Goal: Use online tool/utility: Use online tool/utility

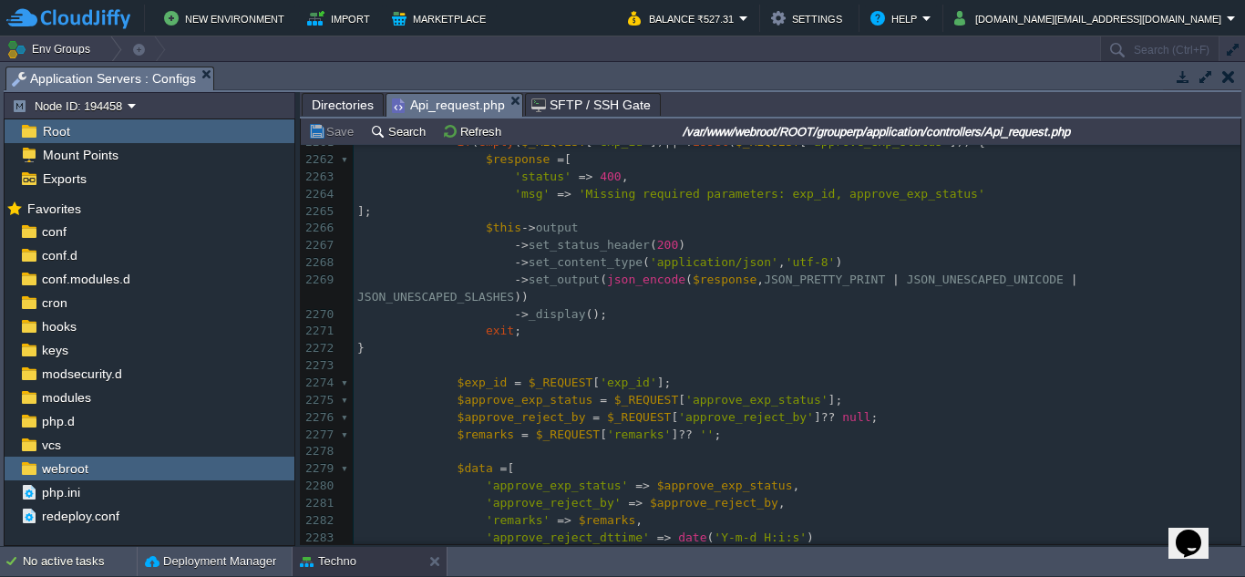
scroll to position [40961, 0]
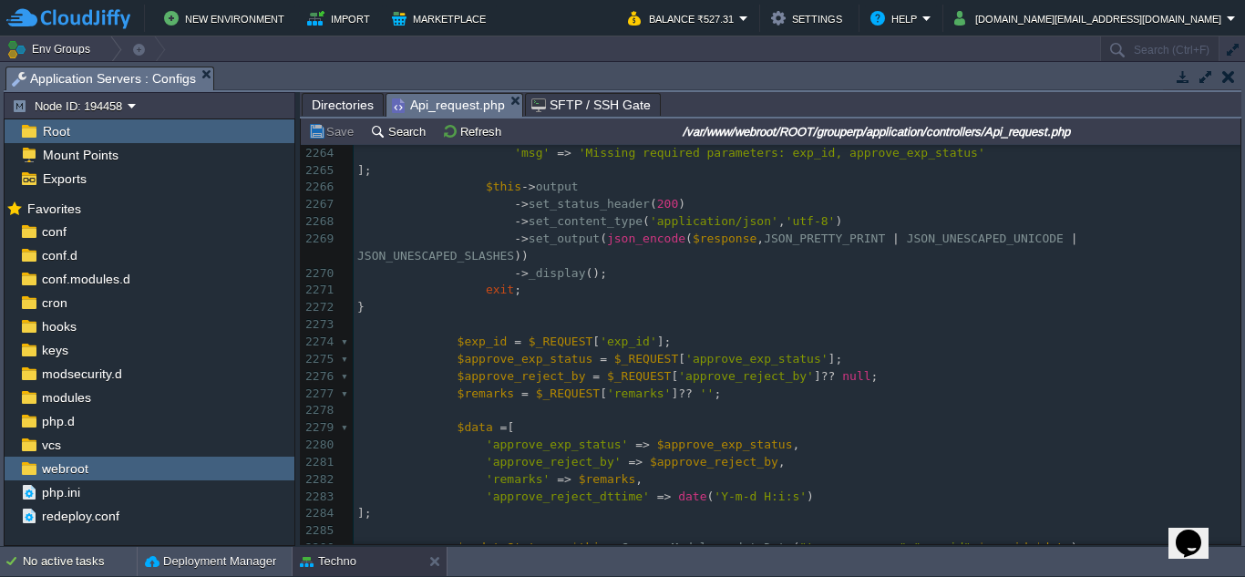
click at [480, 335] on span "$exp_id" at bounding box center [483, 342] width 50 height 14
type textarea "$exp_id"
type textarea "exp_id"
click at [503, 343] on div "xxxxxxxxxx 'remarks' => $remarks , 2241 } else { 2242 $response = [ 2243 'statu…" at bounding box center [797, 238] width 887 height 979
type textarea "$approve_exp_status"
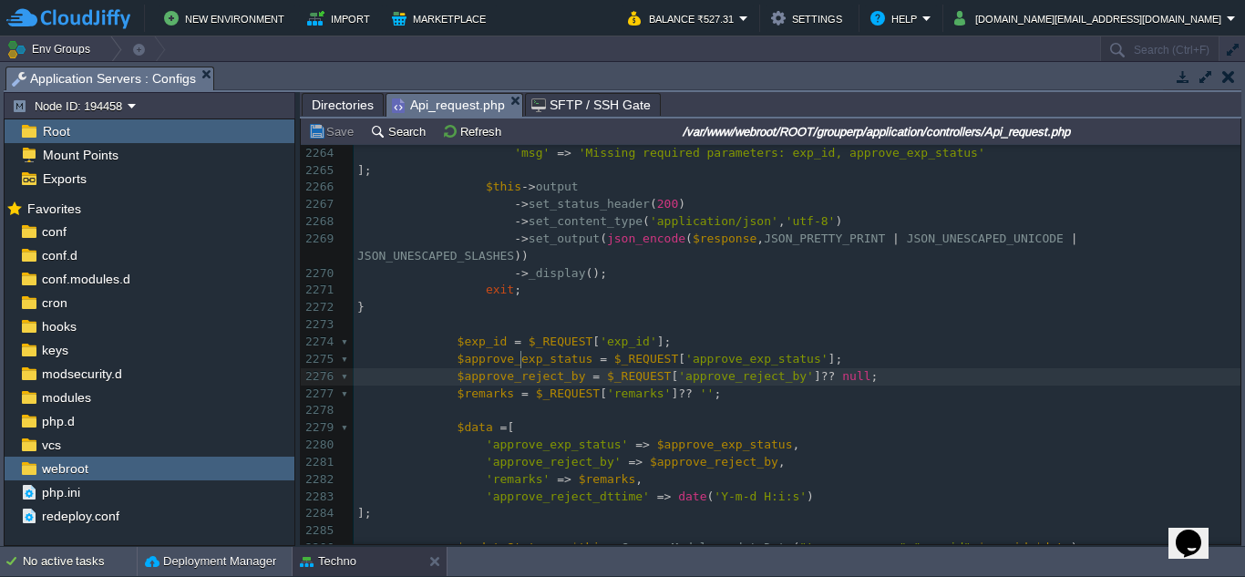
click at [523, 364] on div "xxxxxxxxxx 'remarks' => $remarks , 2241 } else { 2242 $response = [ 2243 'statu…" at bounding box center [797, 238] width 887 height 979
type textarea "$approve_exp_status = $_REQUEST['approve_exp_status']; $approve_reject_by"
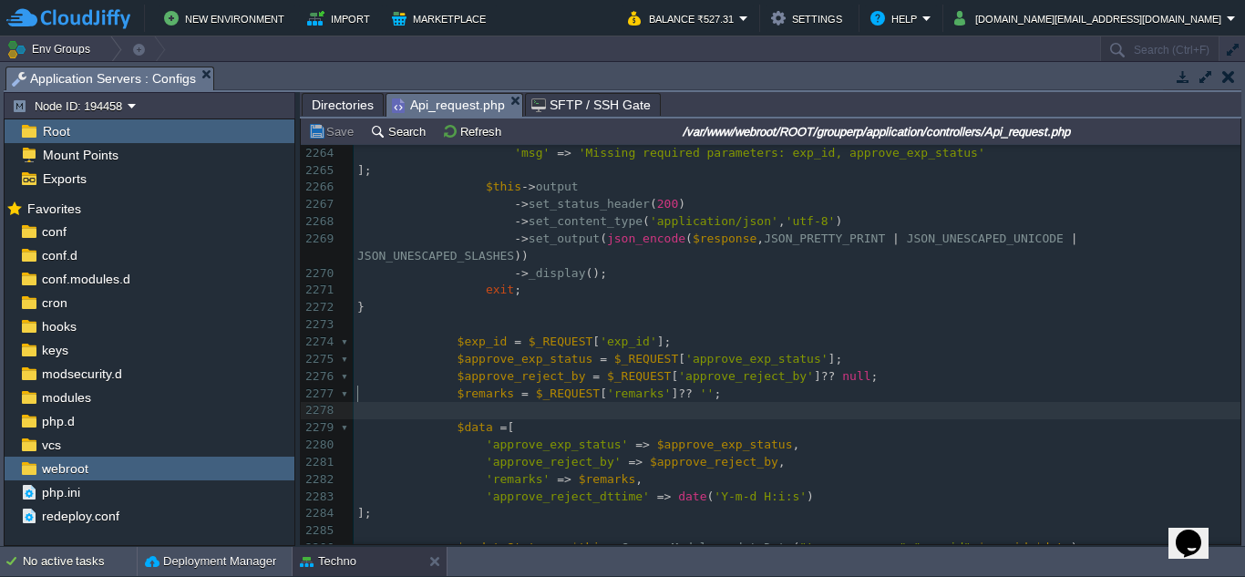
click at [665, 402] on pre "​" at bounding box center [797, 410] width 887 height 17
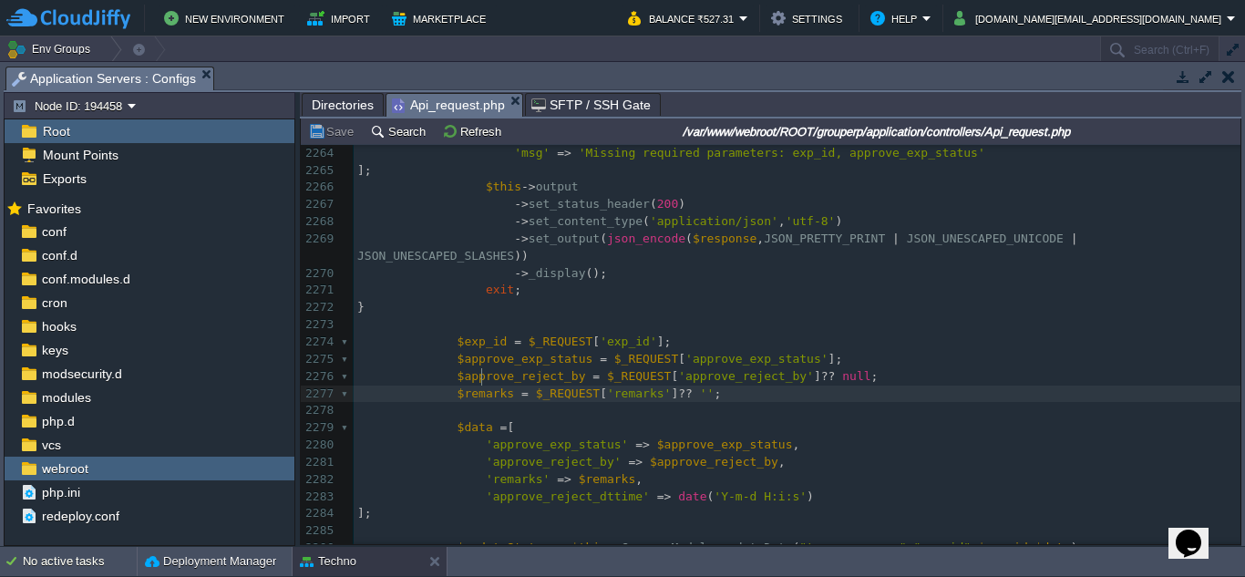
click at [479, 387] on span "$remarks" at bounding box center [486, 394] width 57 height 14
type textarea "$remarks"
type textarea "remarks"
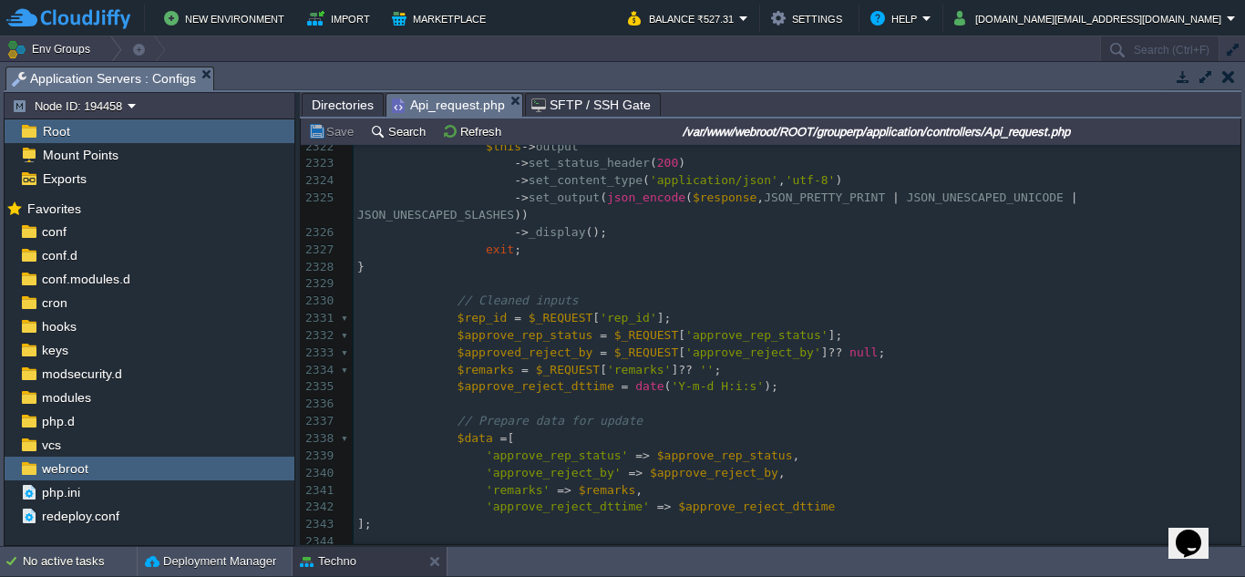
scroll to position [42059, 0]
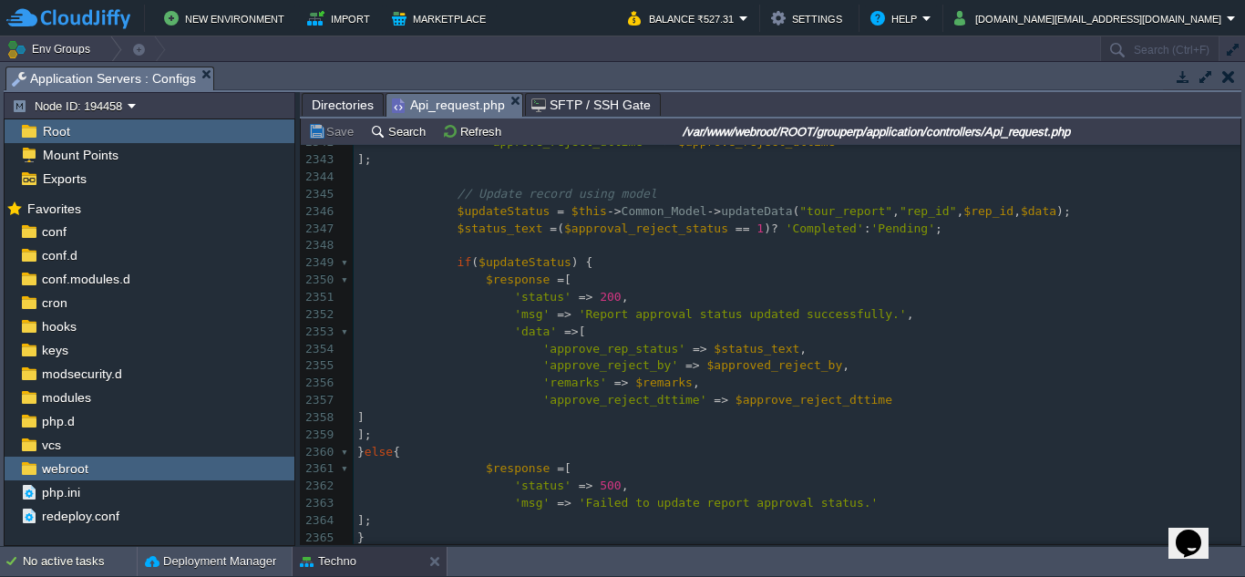
click at [730, 335] on div "xxxxxxxxxx $remarks = $_REQUEST [ ' remarks ' ] ?? '' ; 2315 ​ 2316 // Validate…" at bounding box center [797, 238] width 887 height 1168
type textarea "$status_text"
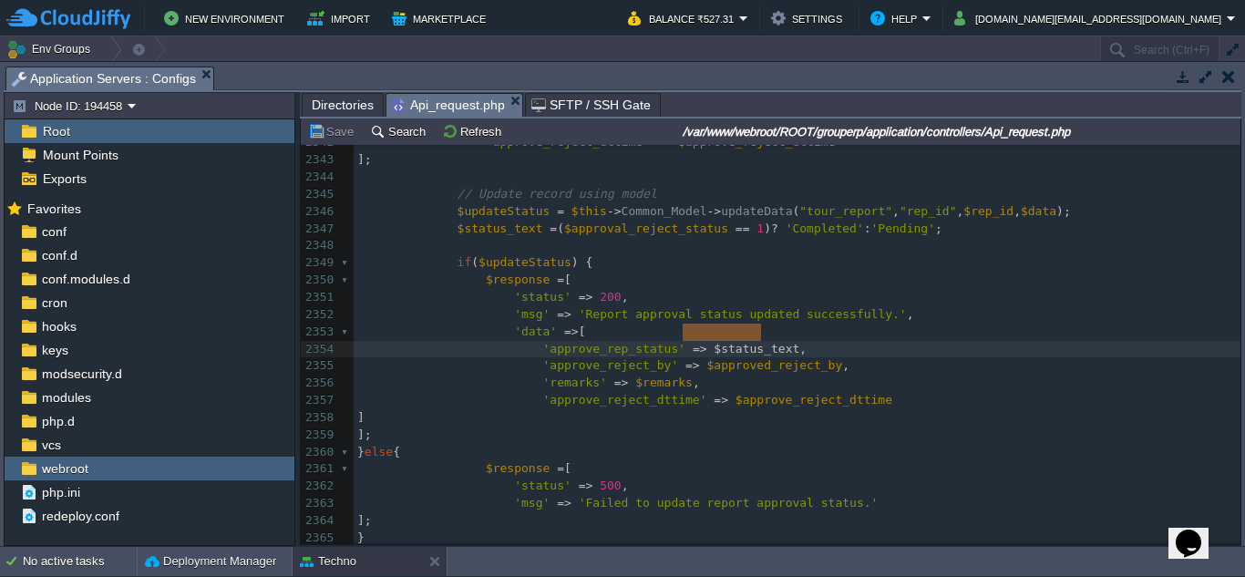
click at [502, 217] on div "xxxxxxxxxx $remarks = $_REQUEST [ ' remarks ' ] ?? '' ; 2315 ​ 2316 // Validate…" at bounding box center [797, 238] width 887 height 1168
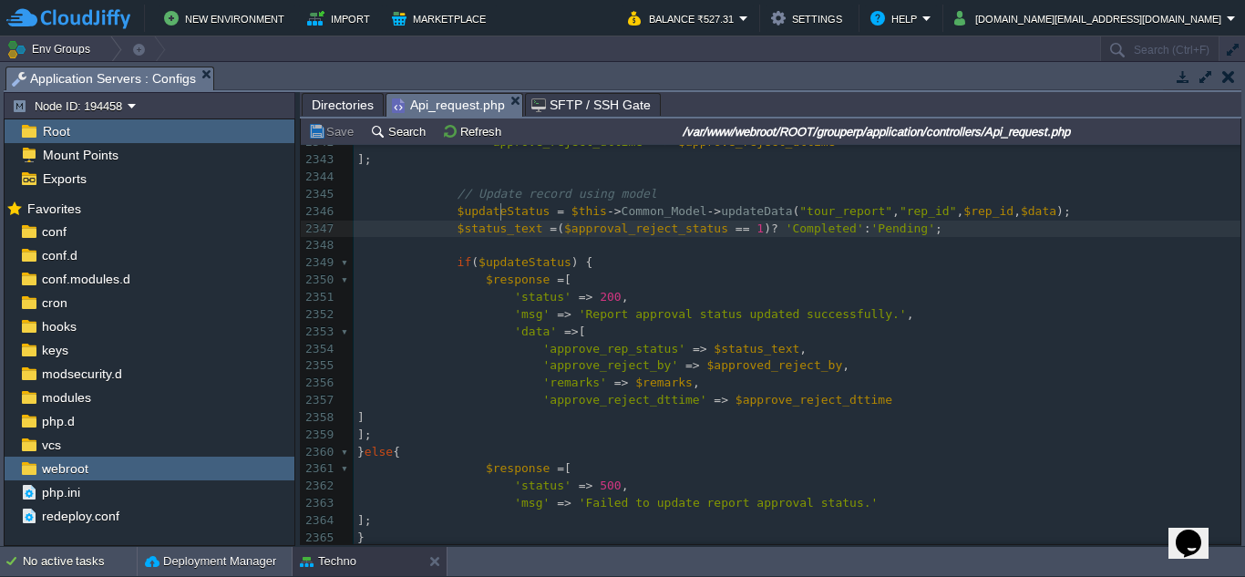
type textarea "$status_text"
click at [800, 358] on span "$approved_reject_by" at bounding box center [776, 365] width 136 height 14
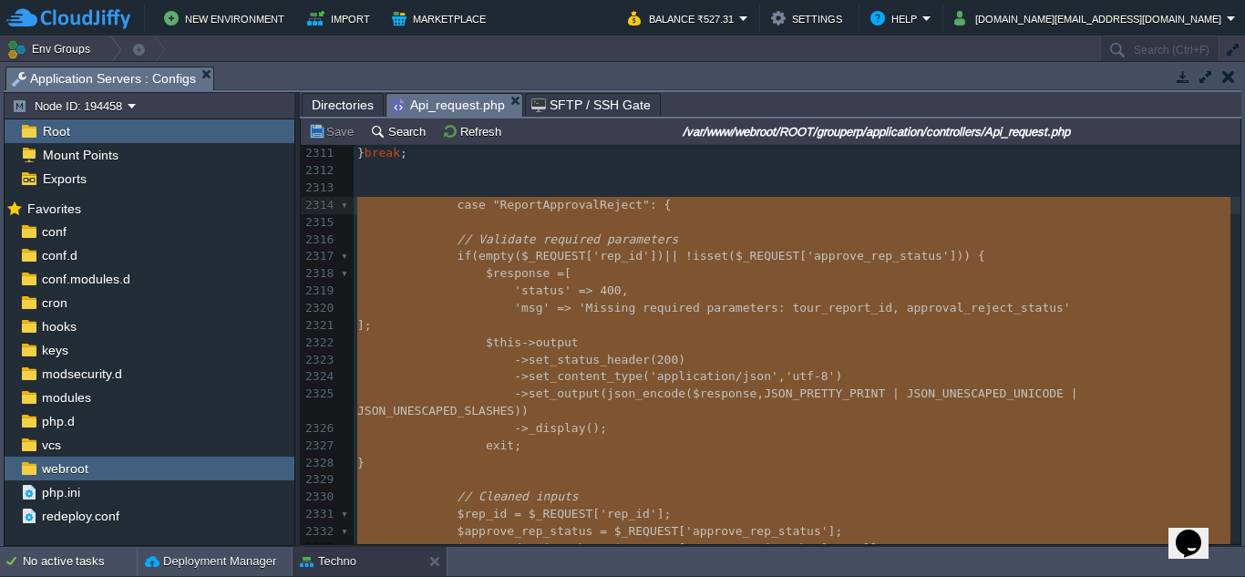
drag, startPoint x: 510, startPoint y: 492, endPoint x: 320, endPoint y: 202, distance: 347.2
type textarea "-"
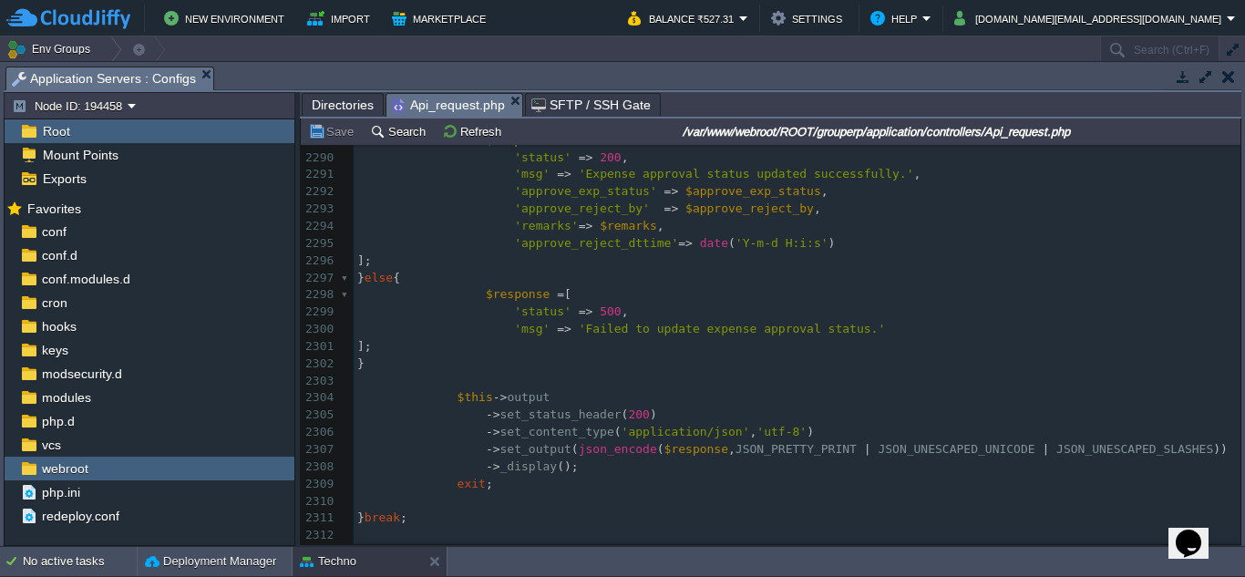
click at [568, 479] on pre "exit ;" at bounding box center [797, 484] width 887 height 17
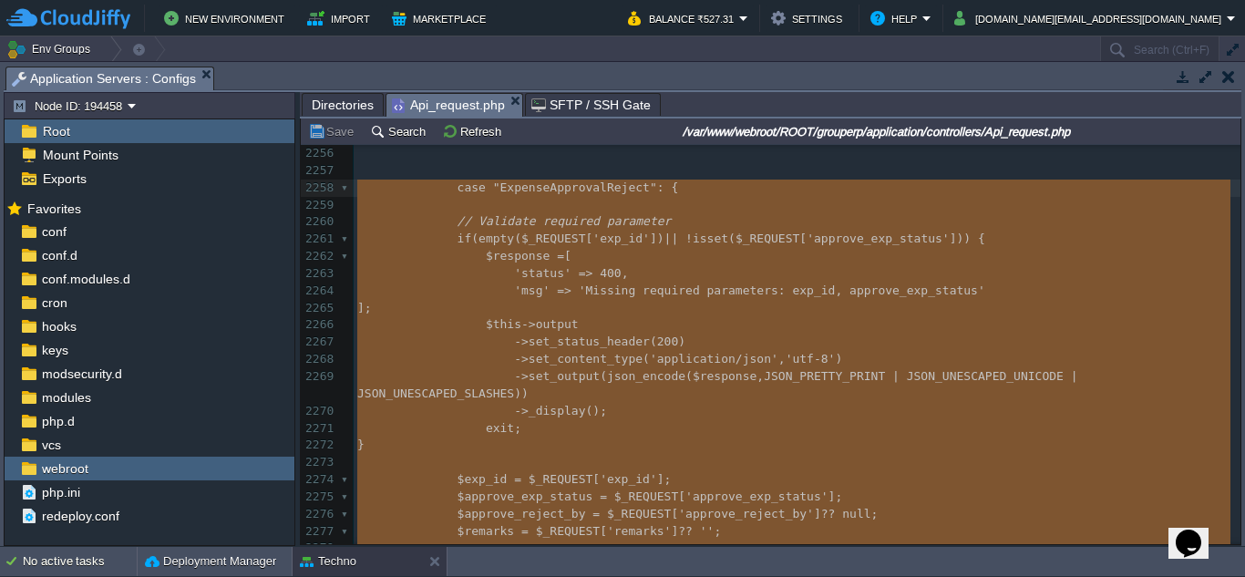
drag, startPoint x: 512, startPoint y: 519, endPoint x: 347, endPoint y: 187, distance: 370.2
type textarea "-"
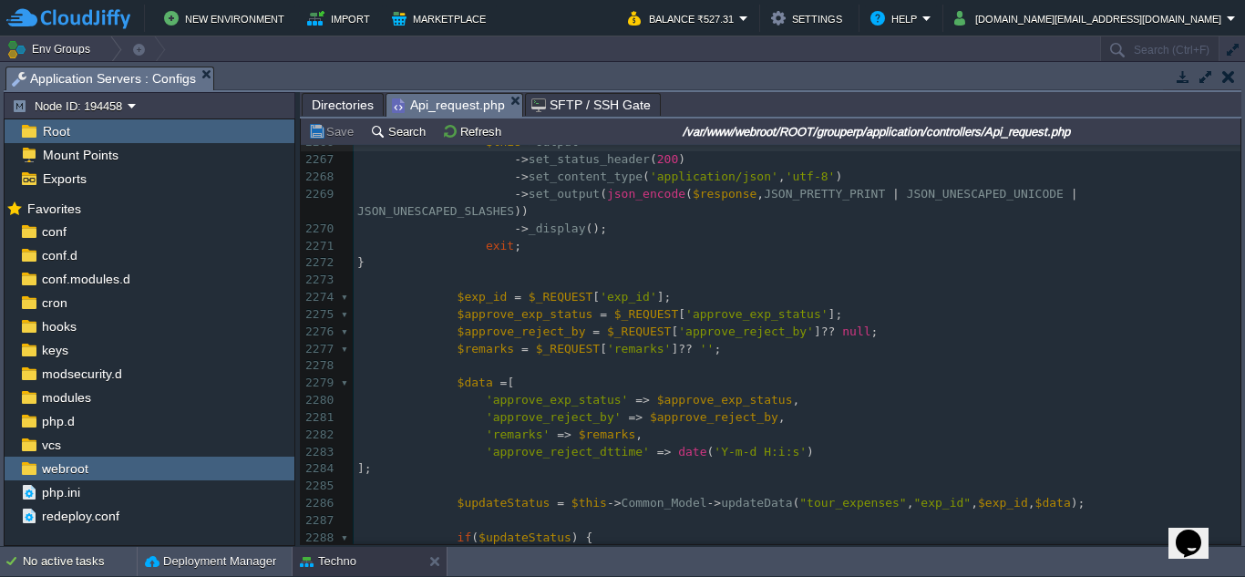
scroll to position [41096, 0]
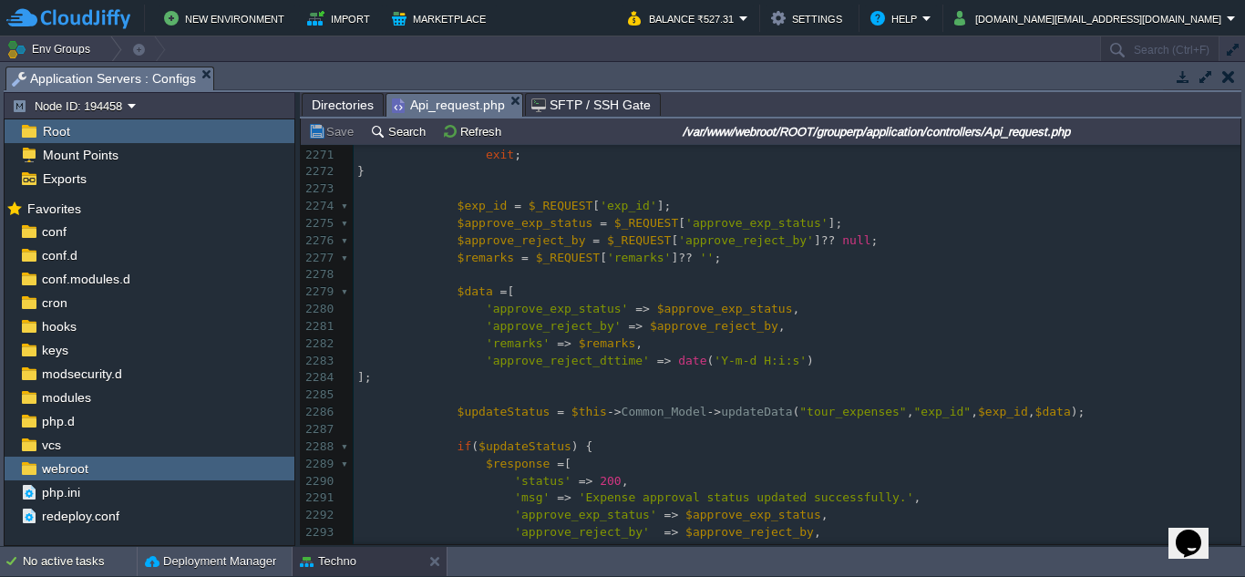
click at [721, 405] on span "updateData" at bounding box center [756, 412] width 71 height 14
type textarea "updateData"
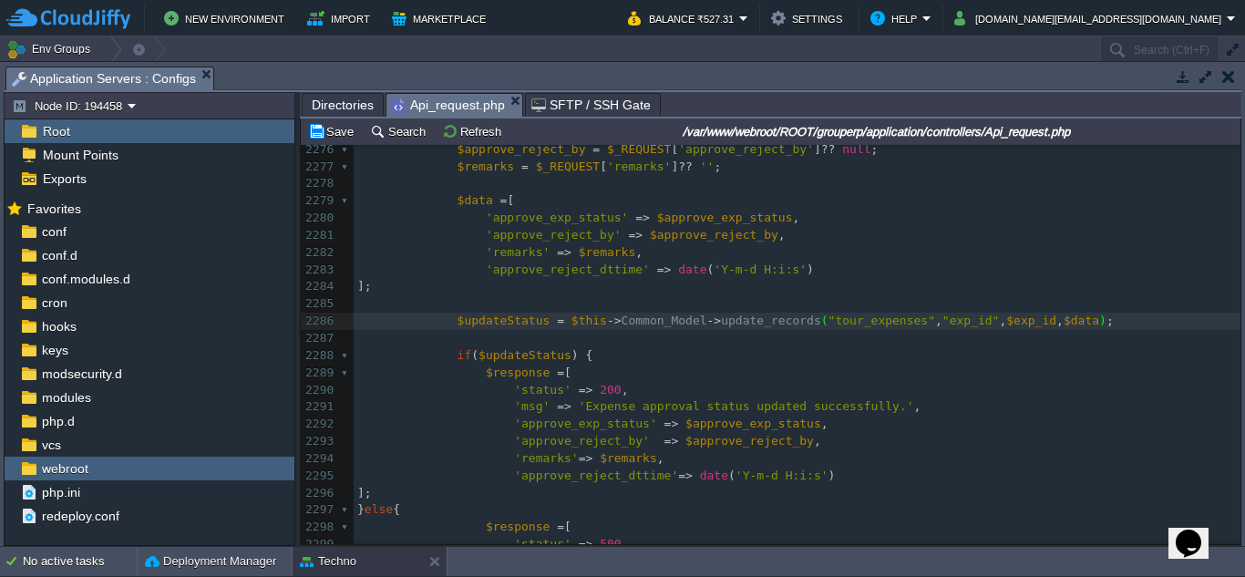
scroll to position [41360, 0]
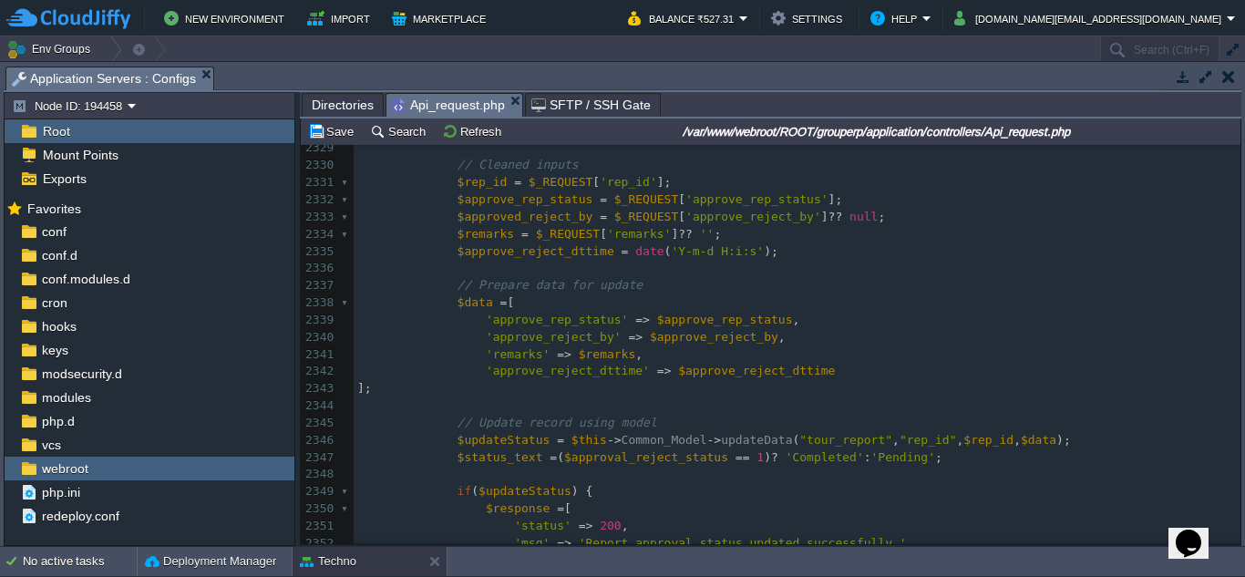
click at [721, 433] on span "updateData" at bounding box center [756, 440] width 71 height 14
type textarea "updateData"
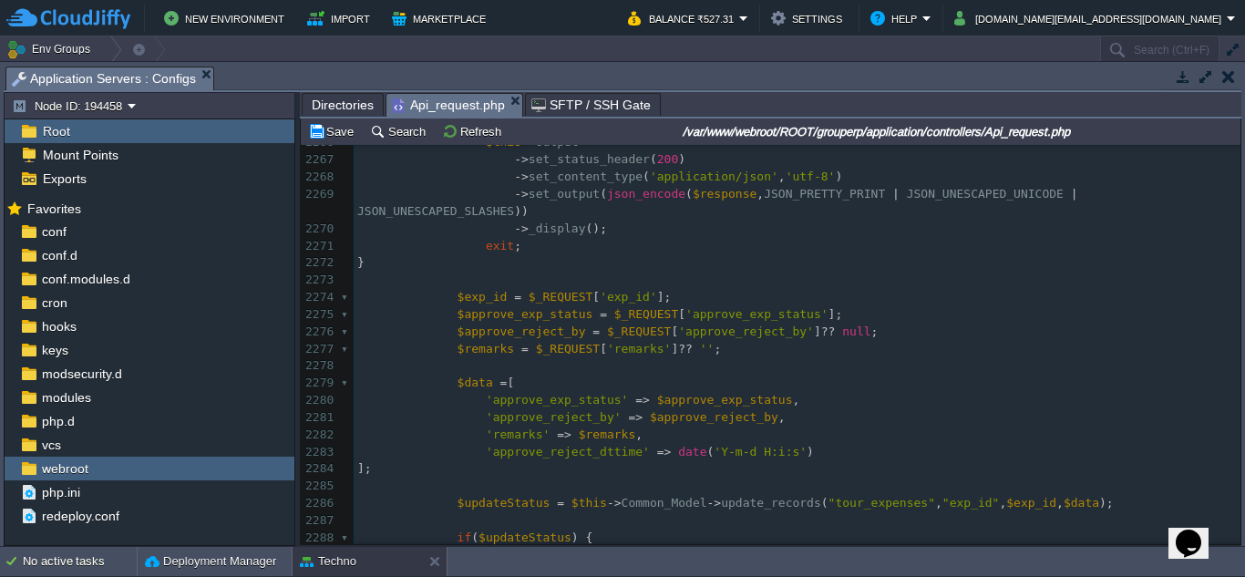
click at [873, 427] on pre "'remarks' => $remarks ," at bounding box center [797, 435] width 887 height 17
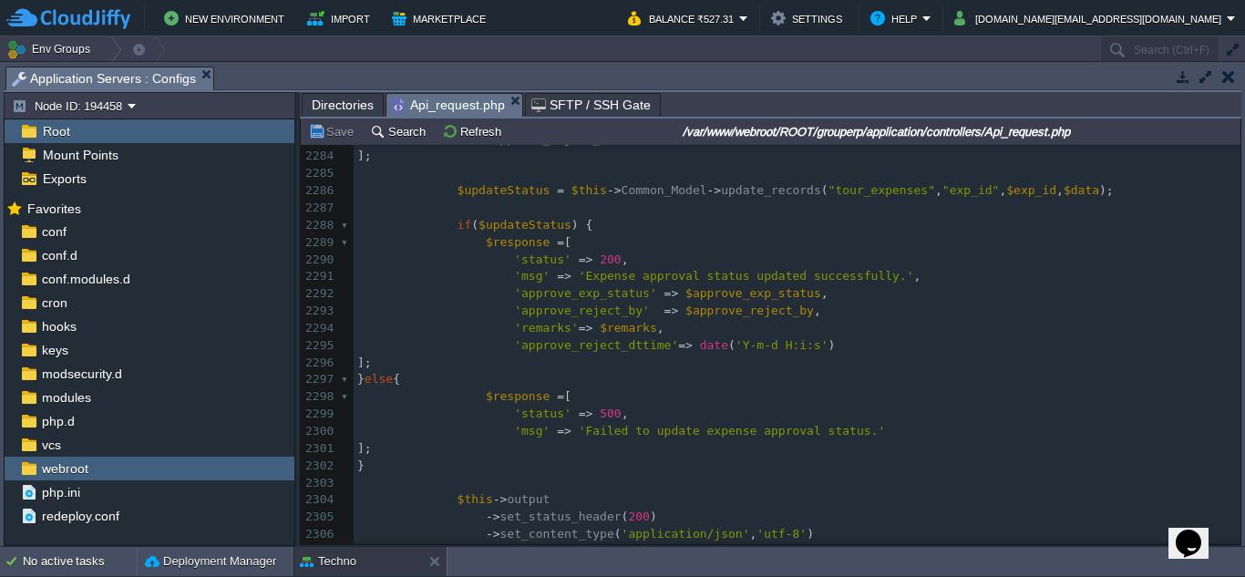
scroll to position [41279, 0]
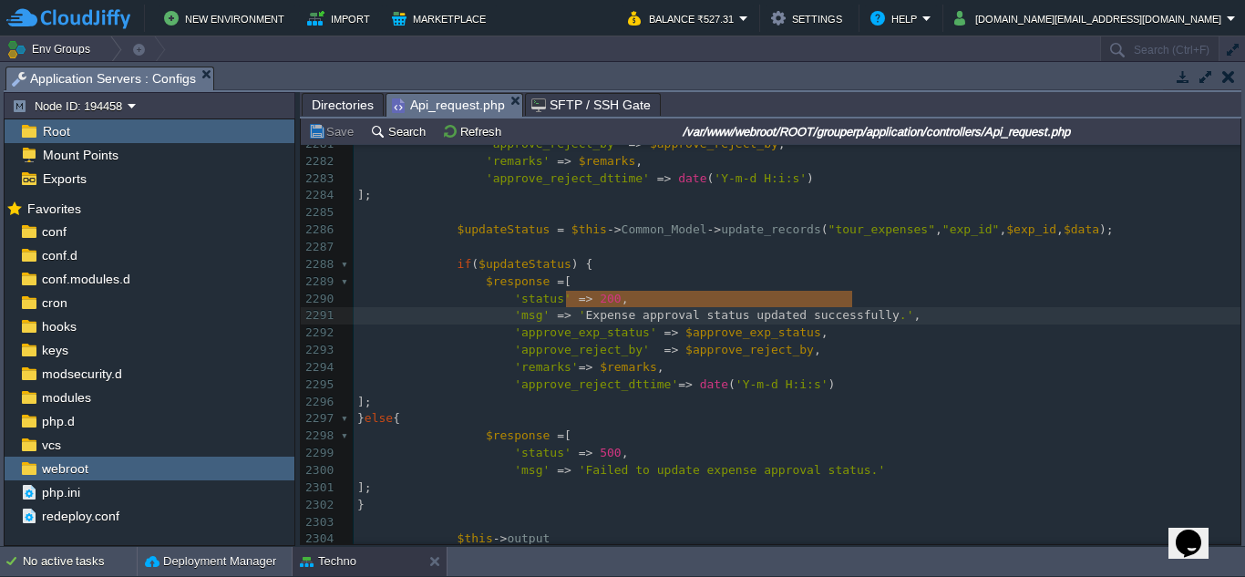
type textarea "Expense approval status updated successfully."
drag, startPoint x: 566, startPoint y: 305, endPoint x: 856, endPoint y: 305, distance: 289.9
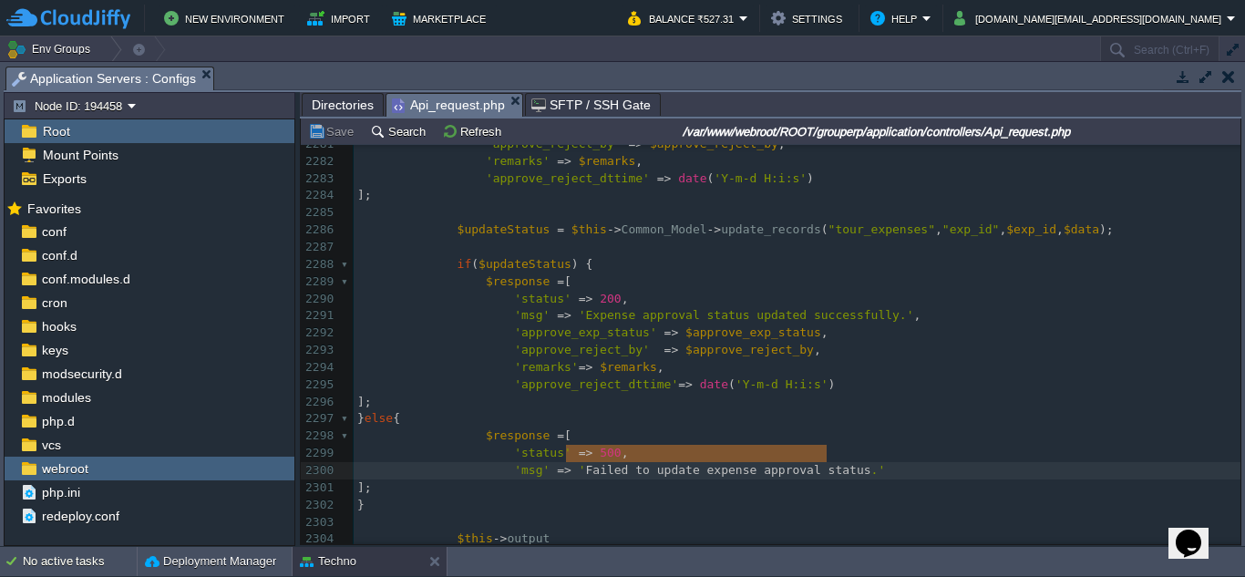
type textarea "Failed to update expense approval status."
drag, startPoint x: 566, startPoint y: 456, endPoint x: 832, endPoint y: 454, distance: 265.3
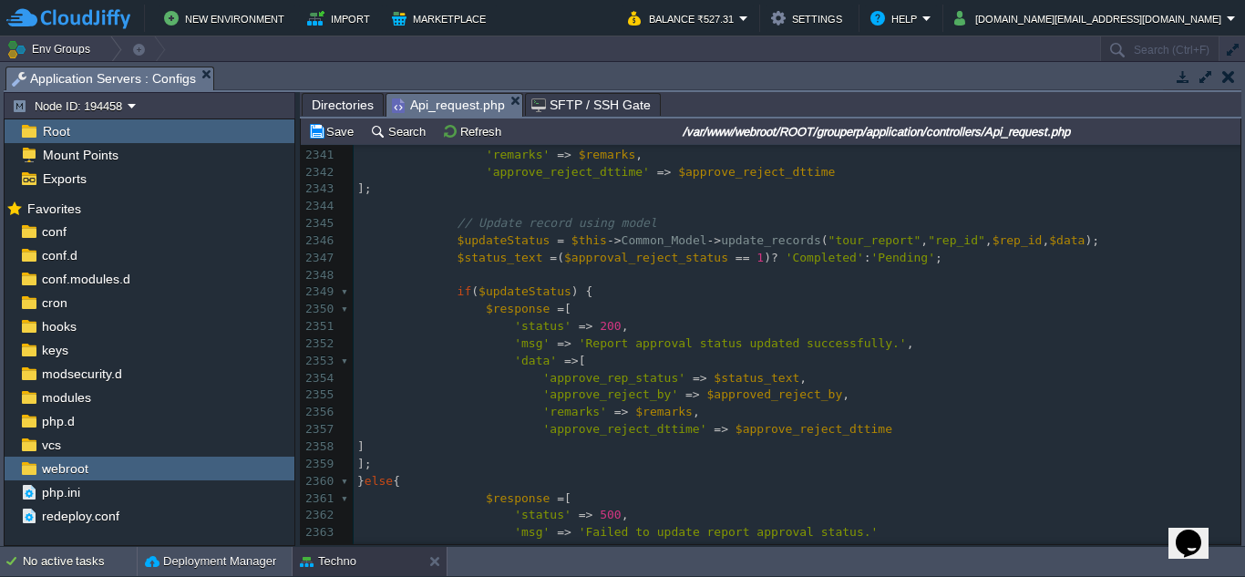
scroll to position [42331, 0]
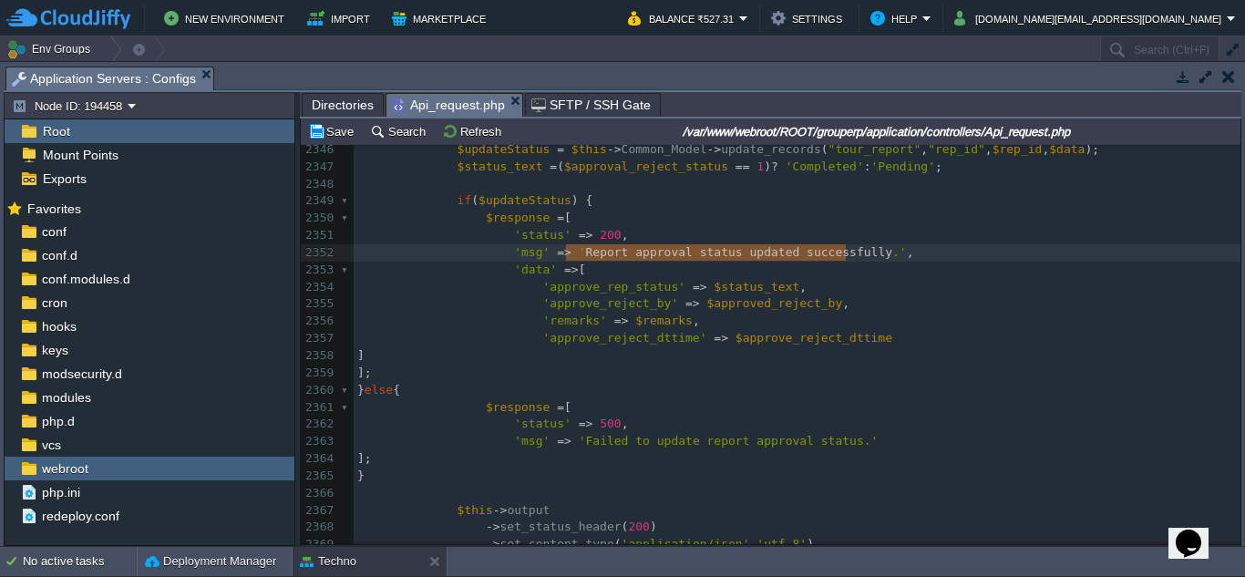
type textarea "Report approval status updated successfully."
drag, startPoint x: 565, startPoint y: 257, endPoint x: 850, endPoint y: 250, distance: 284.6
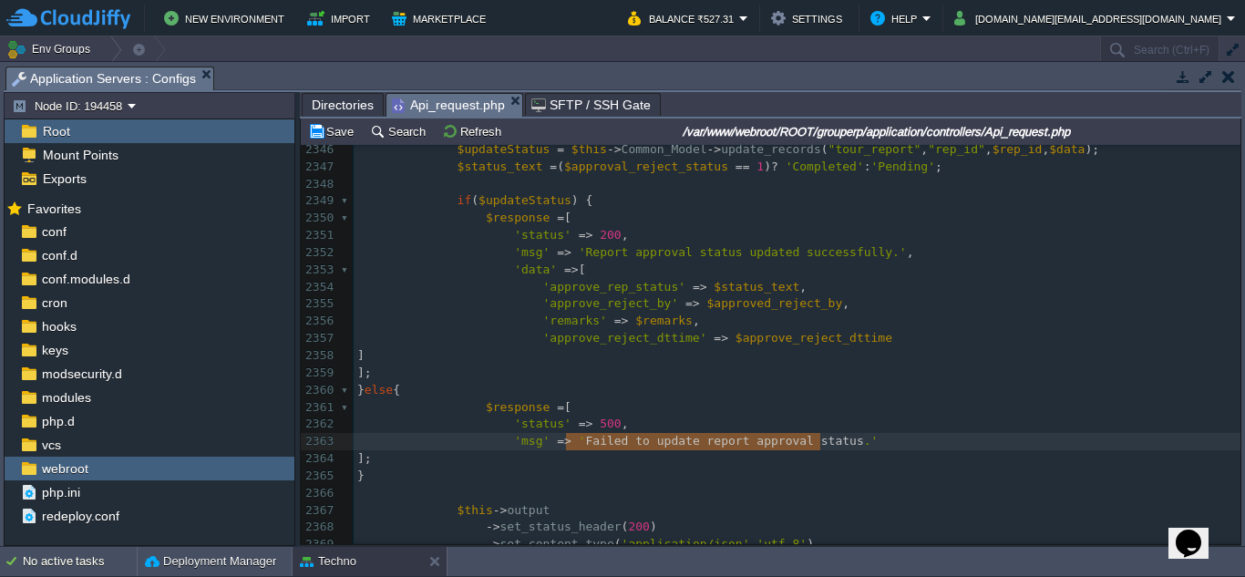
type textarea "Failed to update report approval status."
drag, startPoint x: 567, startPoint y: 442, endPoint x: 824, endPoint y: 443, distance: 257.1
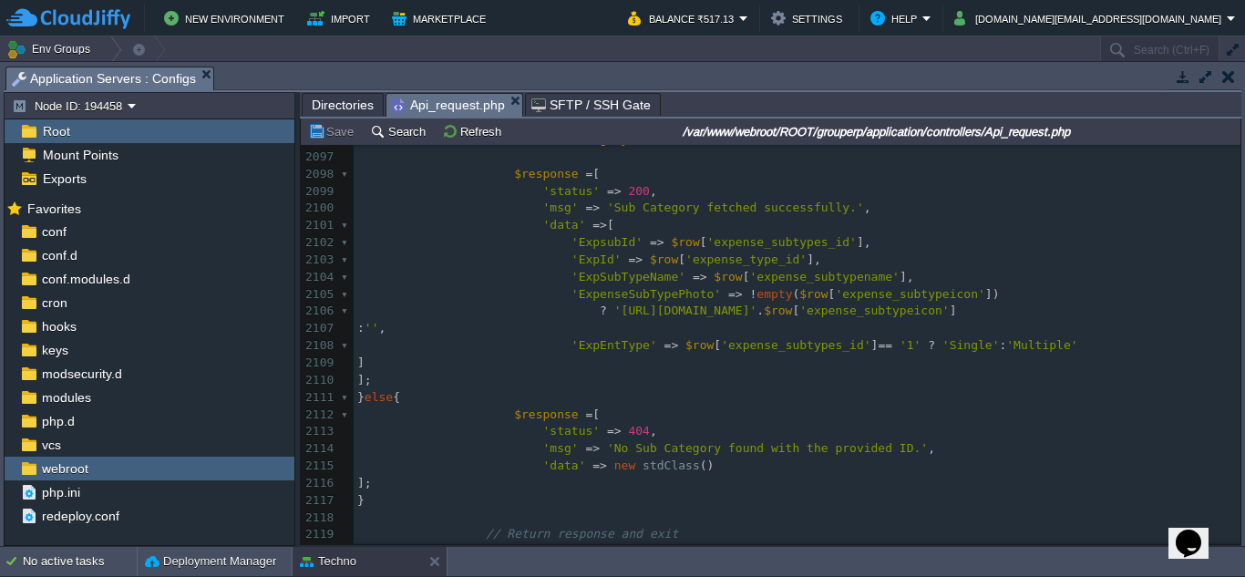
scroll to position [37988, 0]
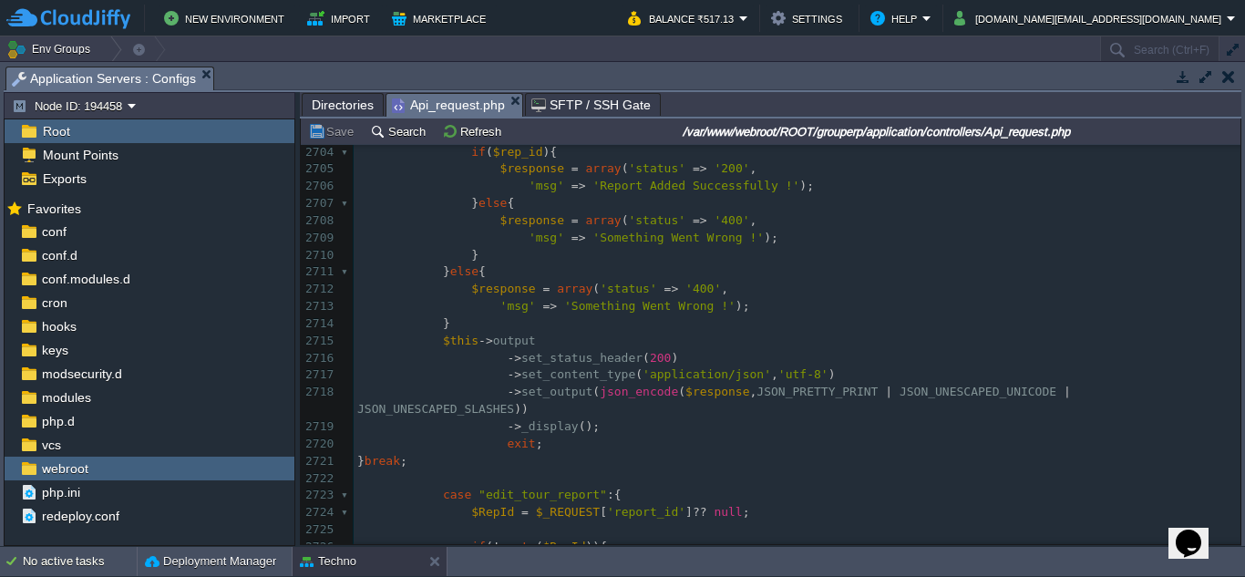
click at [630, 505] on span "'report_id'" at bounding box center [646, 512] width 78 height 14
type textarea "report_id"
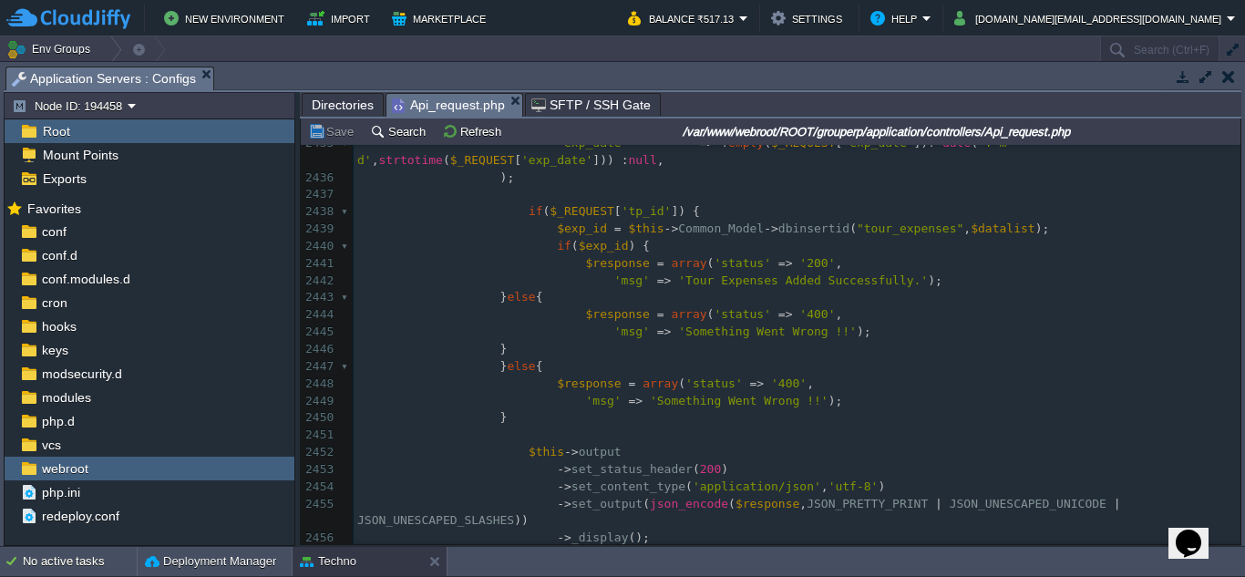
scroll to position [43923, 0]
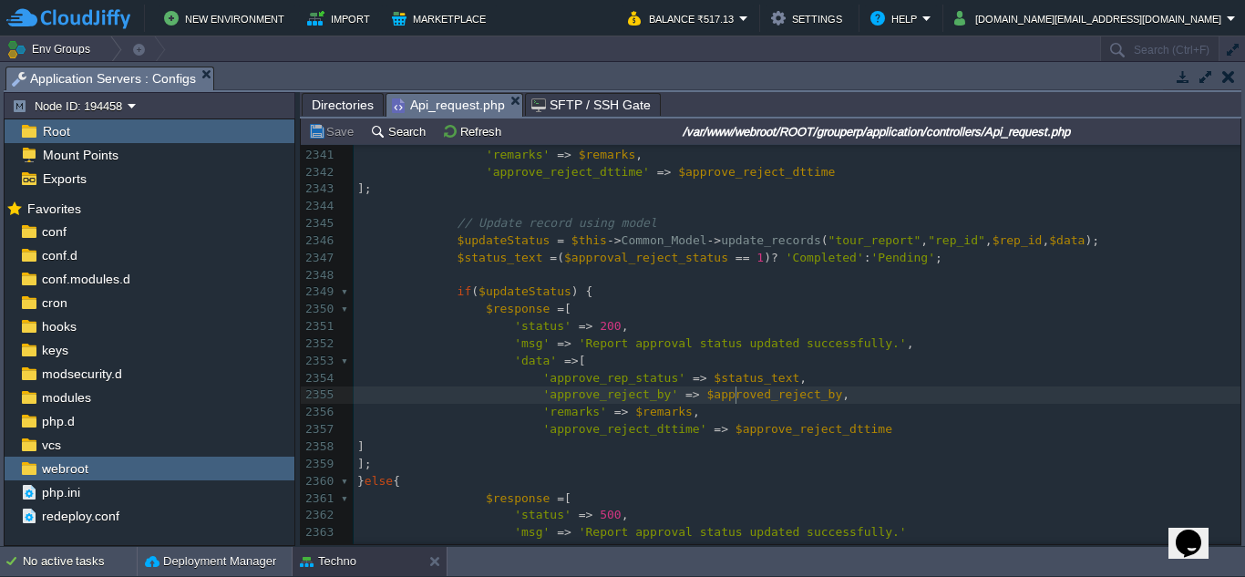
click at [734, 398] on span "$approved_reject_by" at bounding box center [776, 395] width 136 height 14
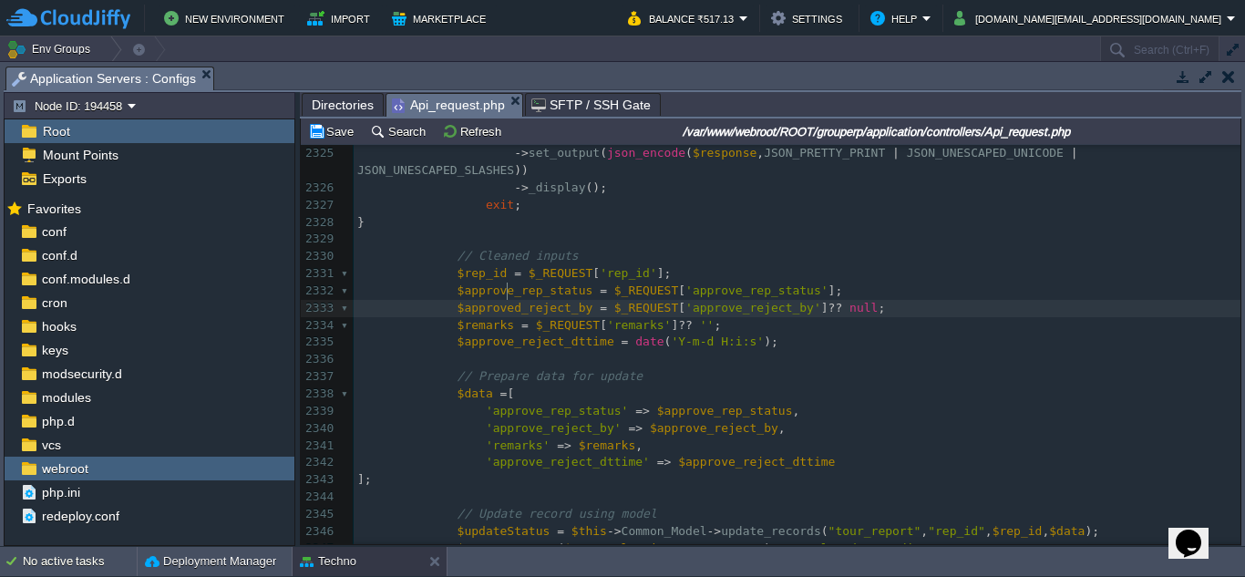
click at [507, 293] on div "xxxxxxxxxx $RepId = $_REQUEST [ ' report_id ' ] ?? null ; 2314 case "ReportAppr…" at bounding box center [797, 342] width 887 height 773
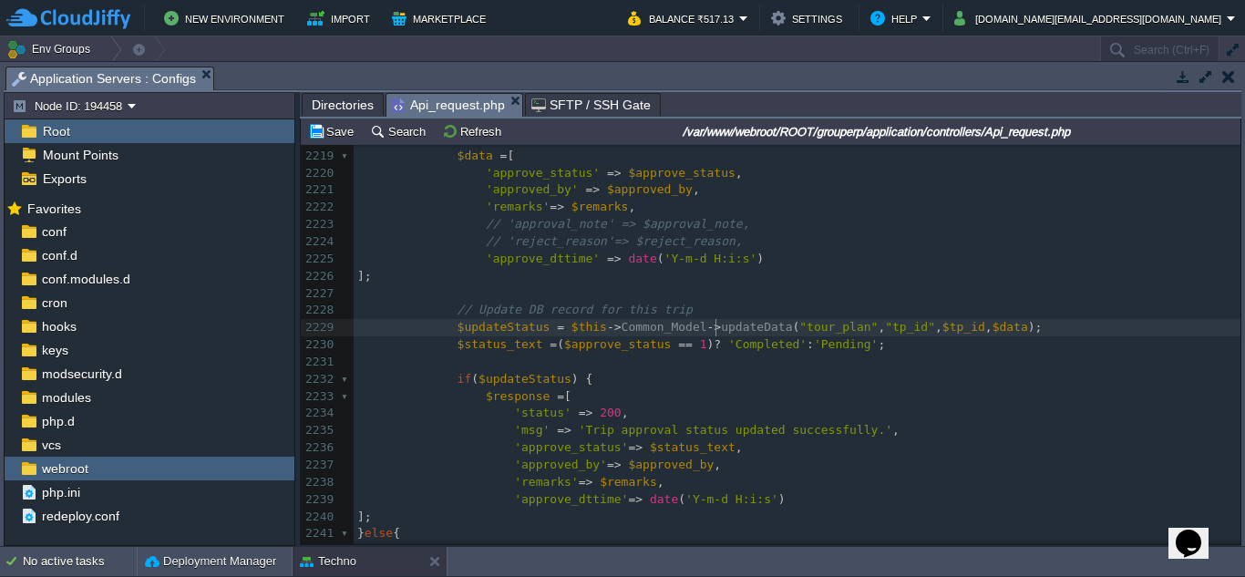
click at [721, 329] on span "updateData" at bounding box center [756, 327] width 71 height 14
type textarea "updateData"
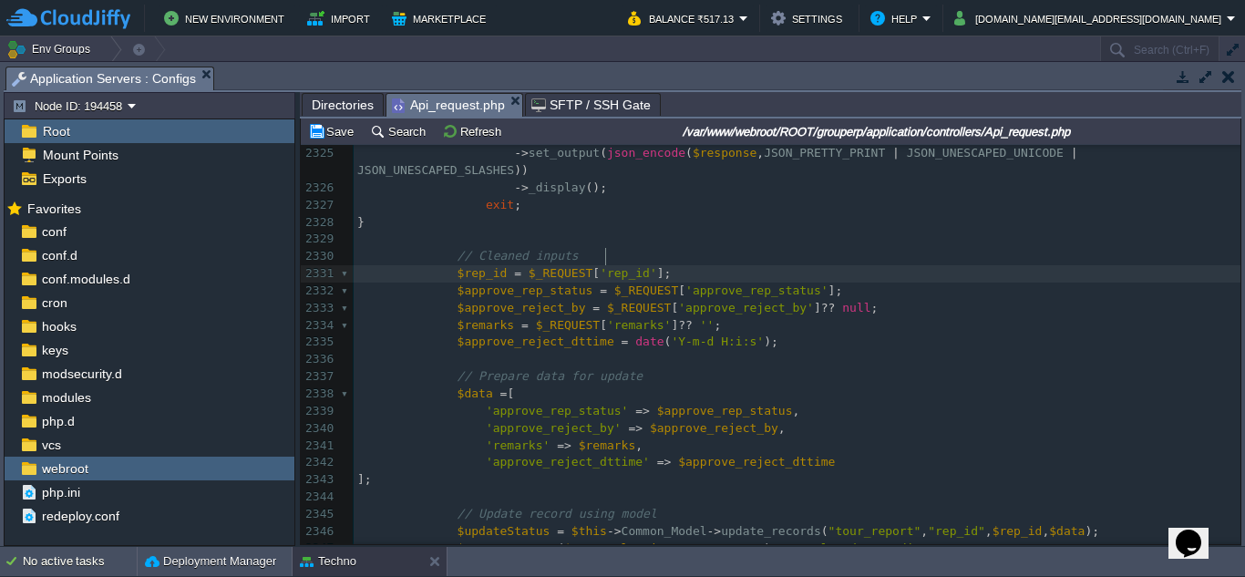
click at [605, 262] on div "xxxxxxxxxx $updateStatus = $this -> Common_Model -> update_records ( "tour_plan…" at bounding box center [797, 497] width 887 height 1082
type textarea "ort"
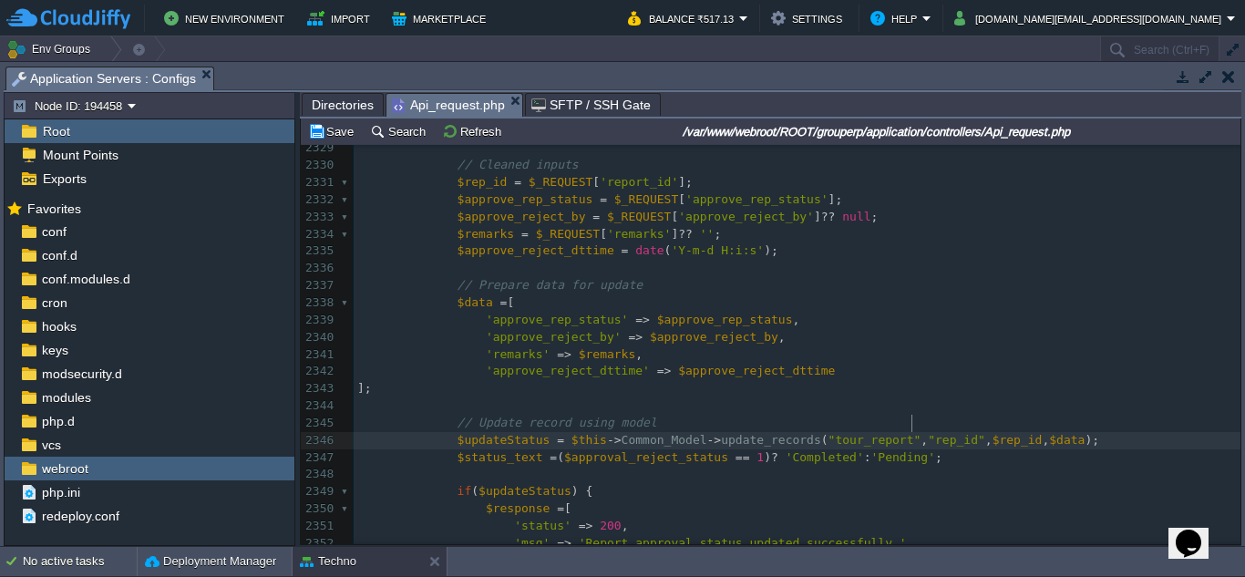
click at [912, 426] on div "xxxxxxxxxx $updateStatus = $this -> Common_Model -> update_records ( "tour_plan…" at bounding box center [797, 406] width 887 height 1082
type textarea "ort"
click at [997, 426] on div "xxxxxxxxxx $updateStatus = $this -> Common_Model -> update_records ( "tour_plan…" at bounding box center [797, 406] width 887 height 1082
type textarea "ort"
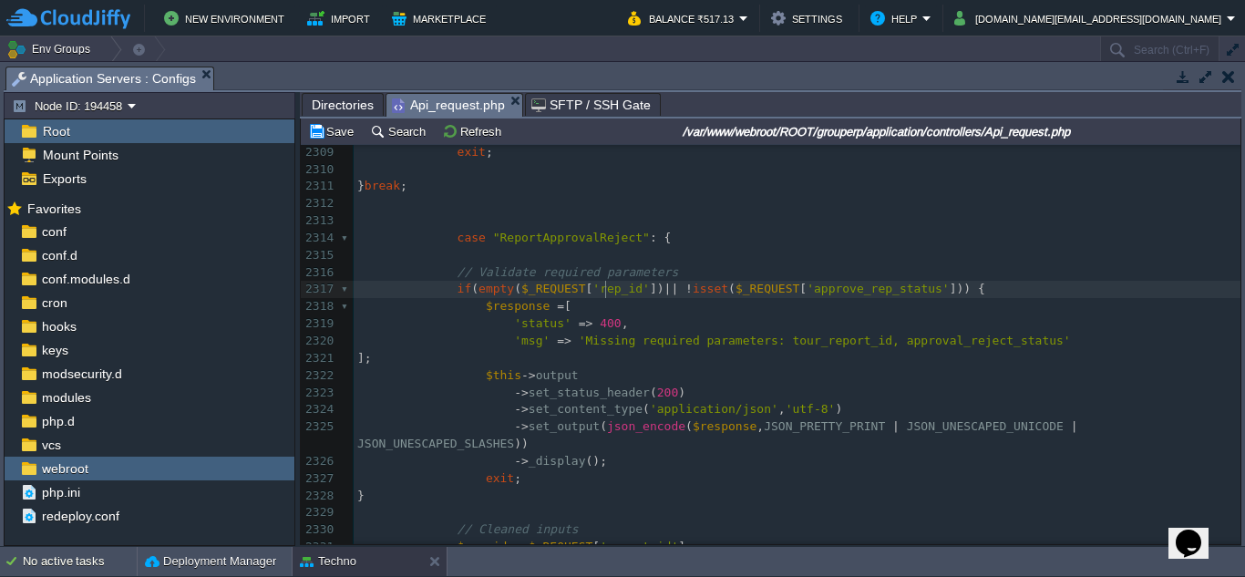
click at [605, 293] on div "xxxxxxxxxx $updateStatus = $this -> Common_Model -> update_records ( "tour_plan…" at bounding box center [797, 444] width 887 height 945
type textarea "ort"
click at [909, 339] on span "'Missing required parameters: tour_report_id, approval_reject_status'" at bounding box center [825, 341] width 492 height 14
type textarea "e"
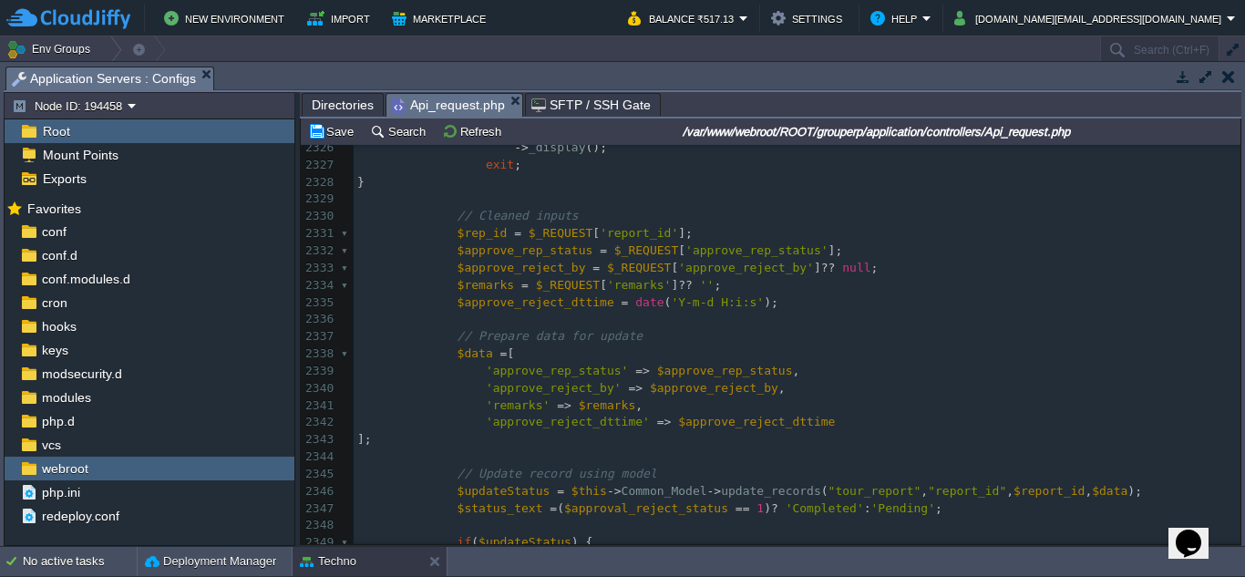
scroll to position [42008, 0]
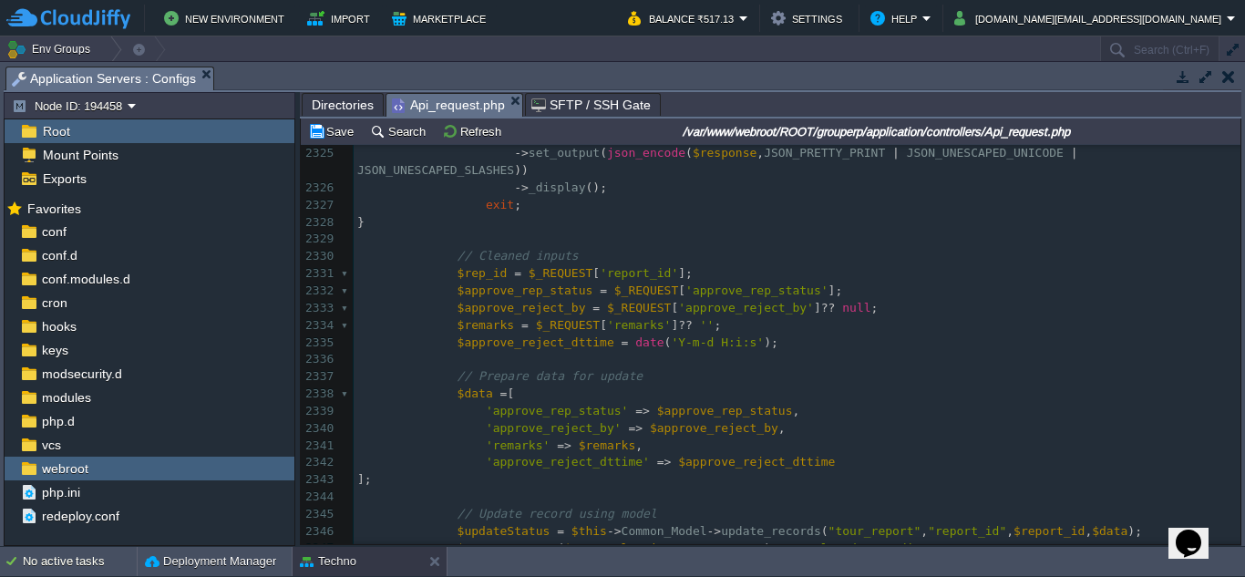
click at [475, 261] on div "xxxxxxxxxx $updateStatus = $this -> Common_Model -> update_records ( "tour_plan…" at bounding box center [797, 454] width 887 height 791
type textarea "ort"
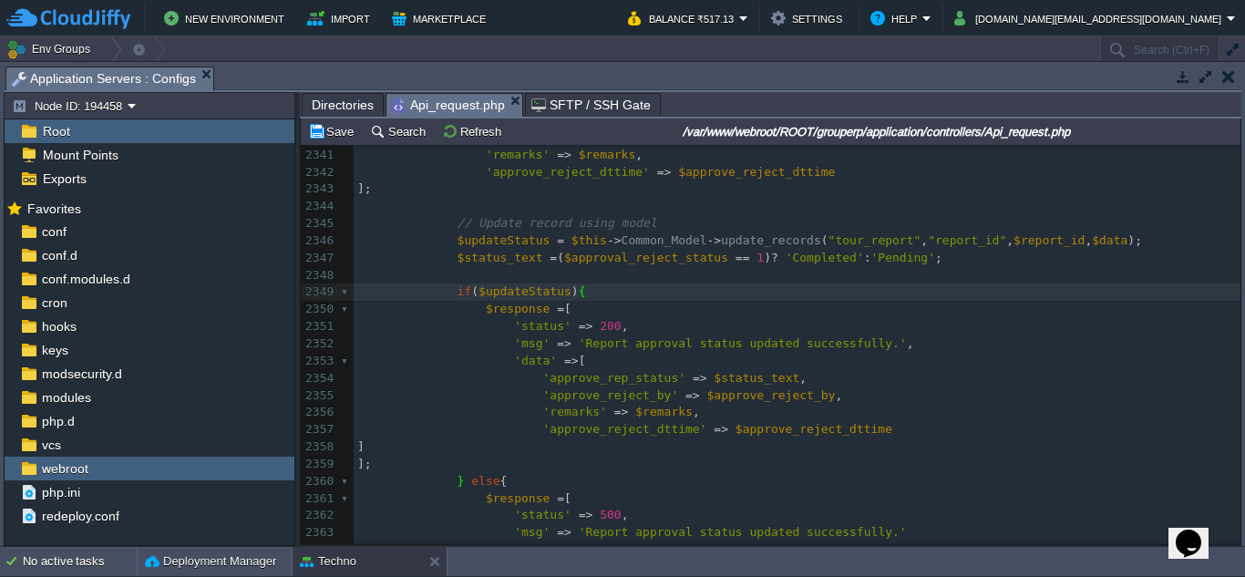
scroll to position [42336, 0]
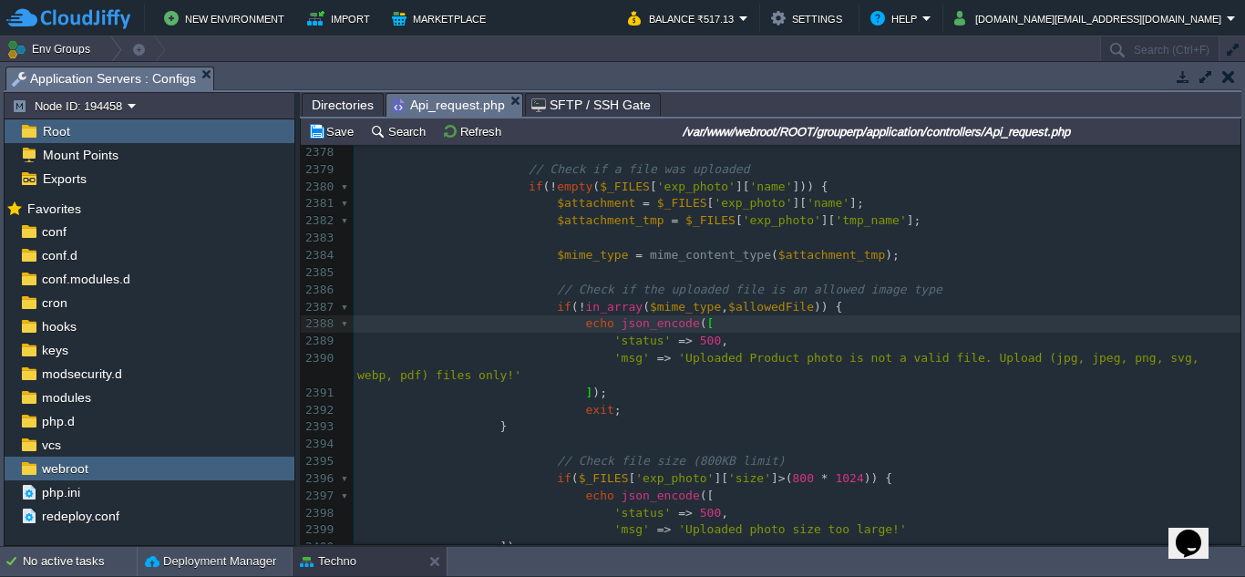
click at [697, 341] on div "xxxxxxxxxx if ( $updateStatus ) { 2357 'approve_reject_dttime' => $approve_reje…" at bounding box center [797, 247] width 887 height 928
click at [695, 359] on span "'Uploaded Product photo is not a valid file. Upload (jpg, jpeg, png, svg, webp,…" at bounding box center [781, 366] width 849 height 31
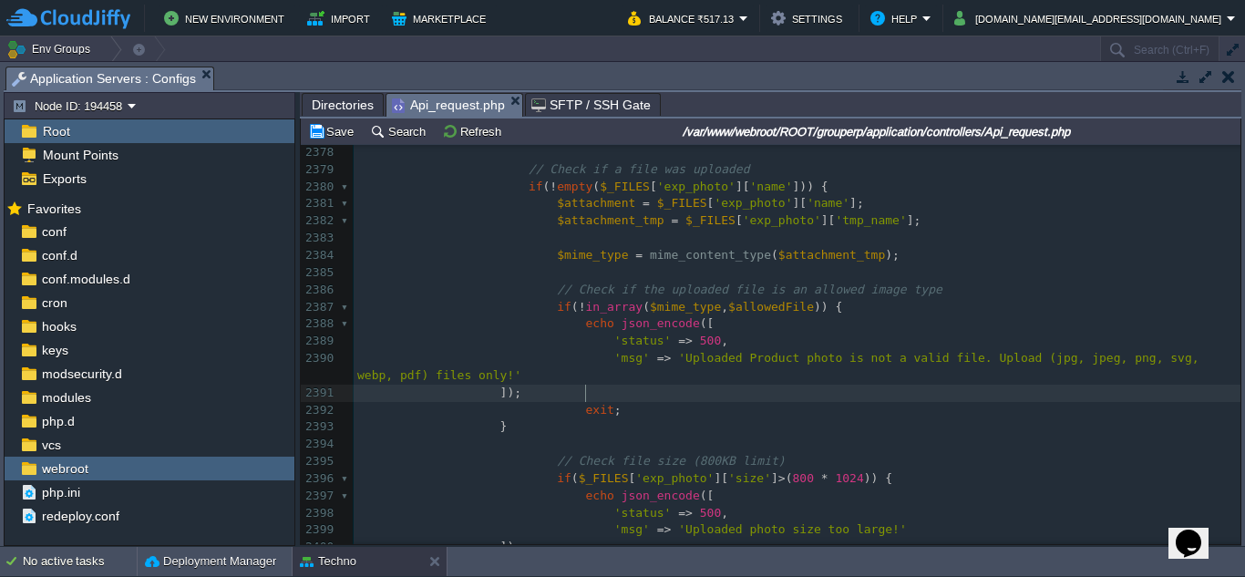
click at [679, 389] on pre "]);" at bounding box center [797, 393] width 887 height 17
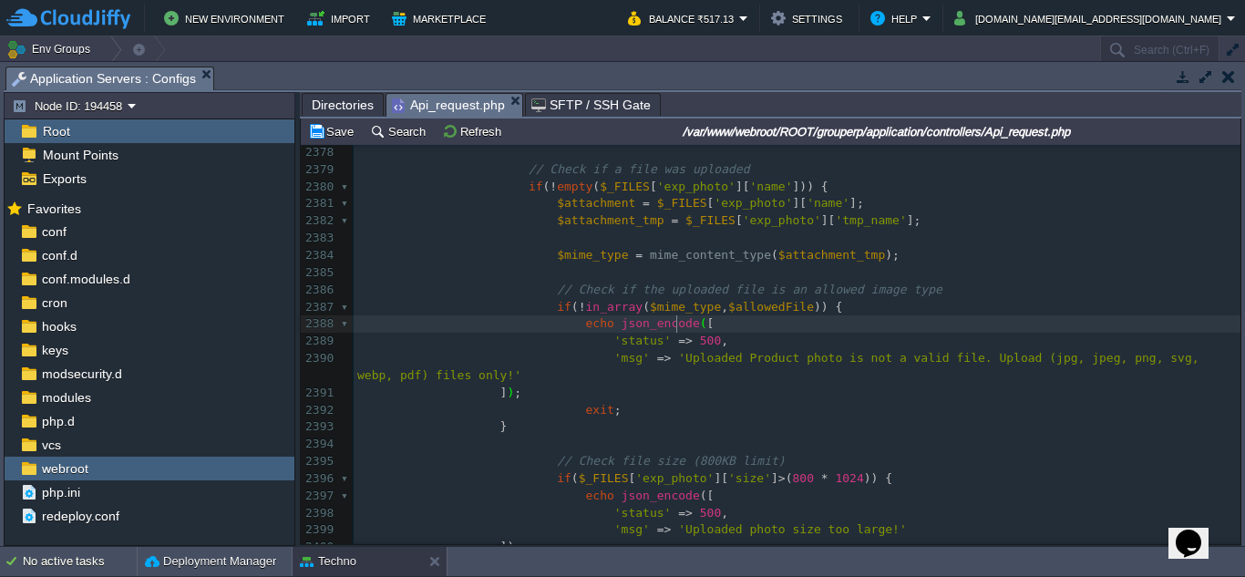
click at [708, 326] on span "[" at bounding box center [711, 323] width 7 height 14
click at [700, 326] on span "(" at bounding box center [703, 323] width 7 height 14
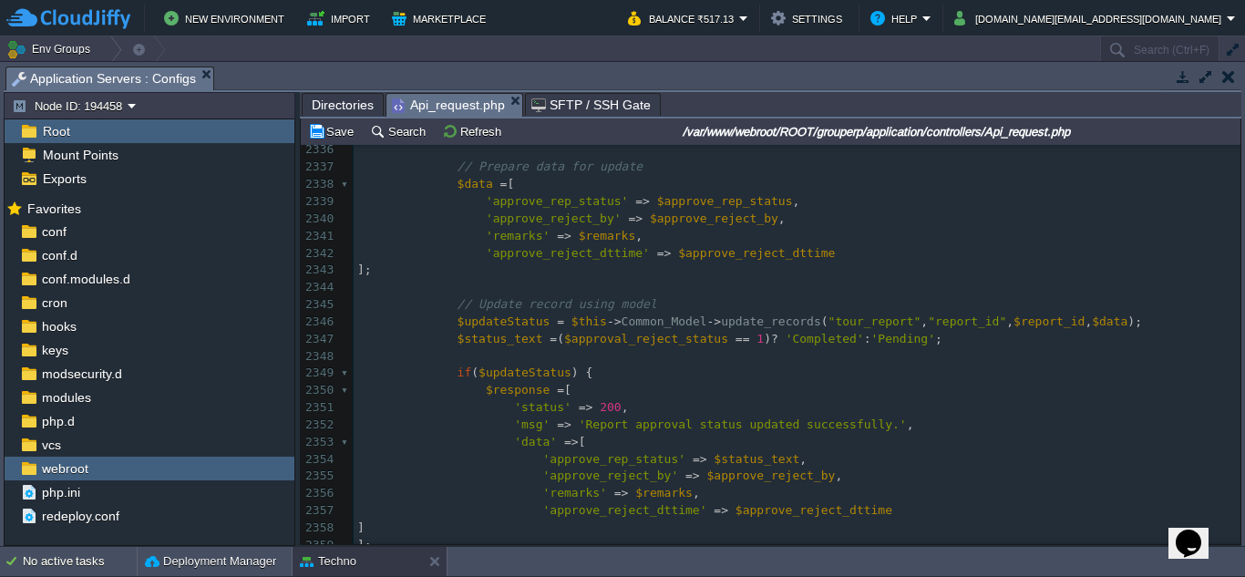
scroll to position [42191, 0]
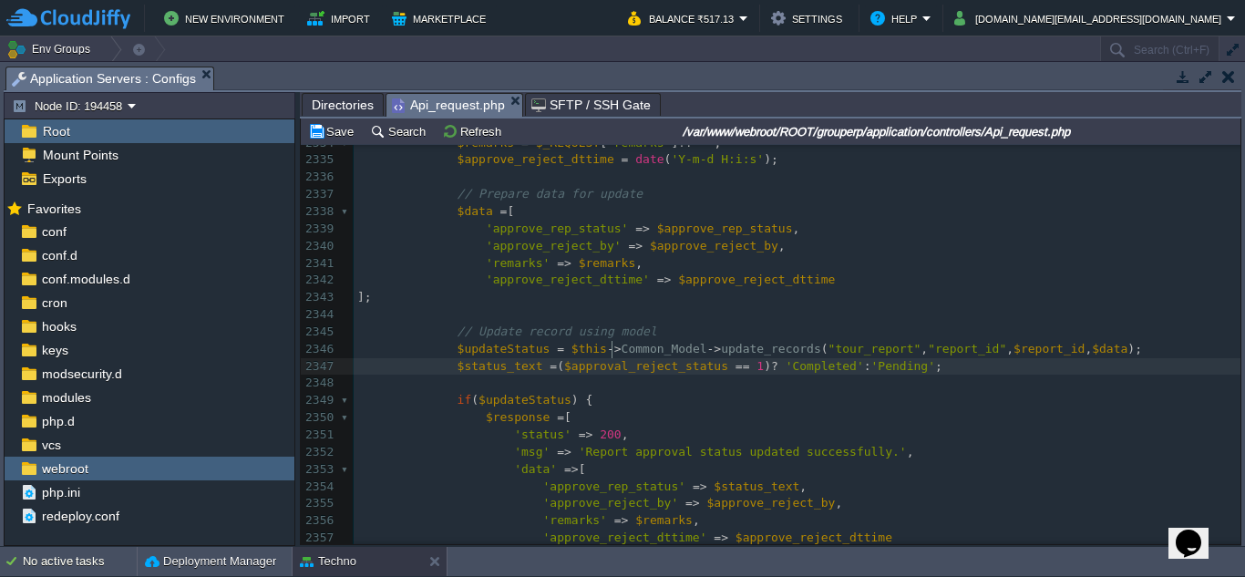
click at [610, 359] on span "$approval_reject_status" at bounding box center [646, 366] width 164 height 14
type textarea "e"
click at [647, 352] on div "xxxxxxxxxx echo json_encode ( [ 2325 -> set_output ( json_encode ( $response , …" at bounding box center [797, 435] width 887 height 945
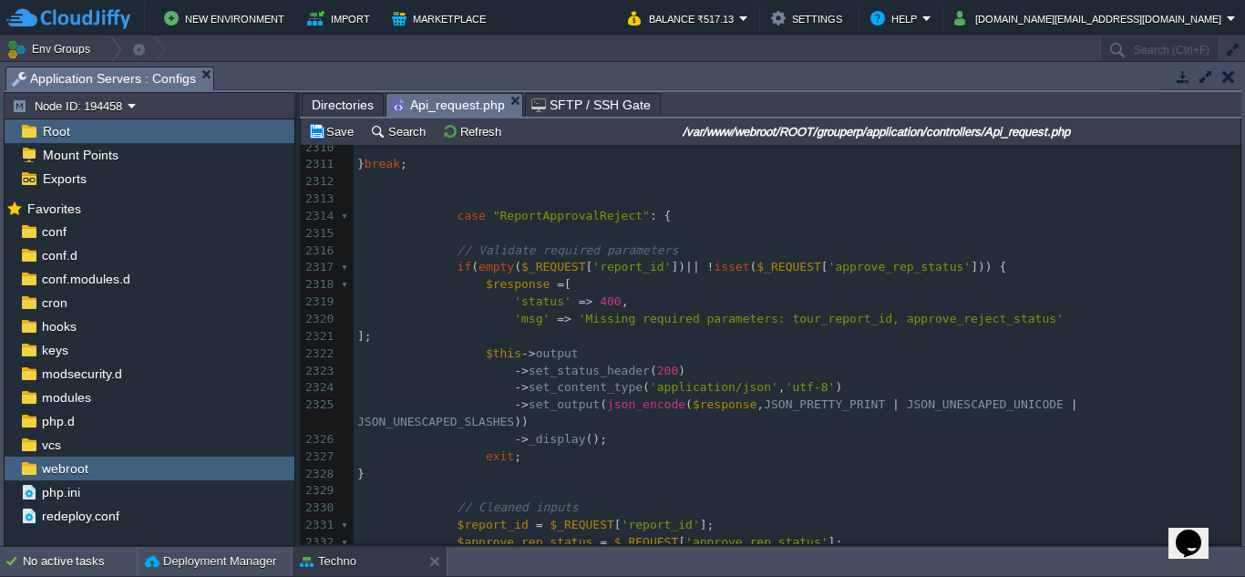
scroll to position [41643, 0]
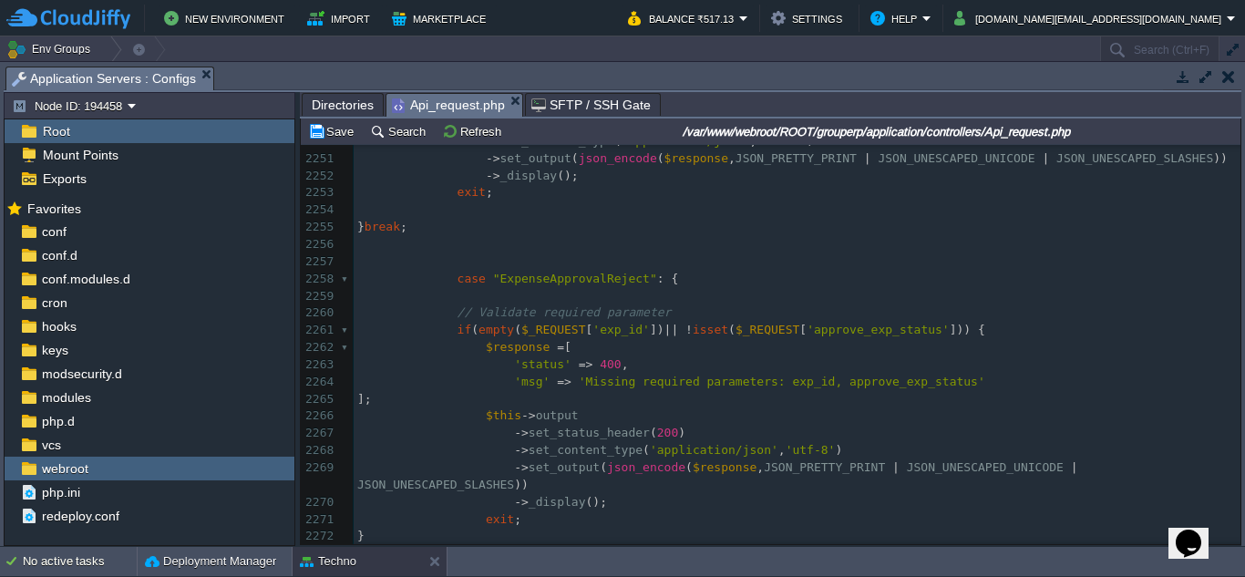
type textarea "p"
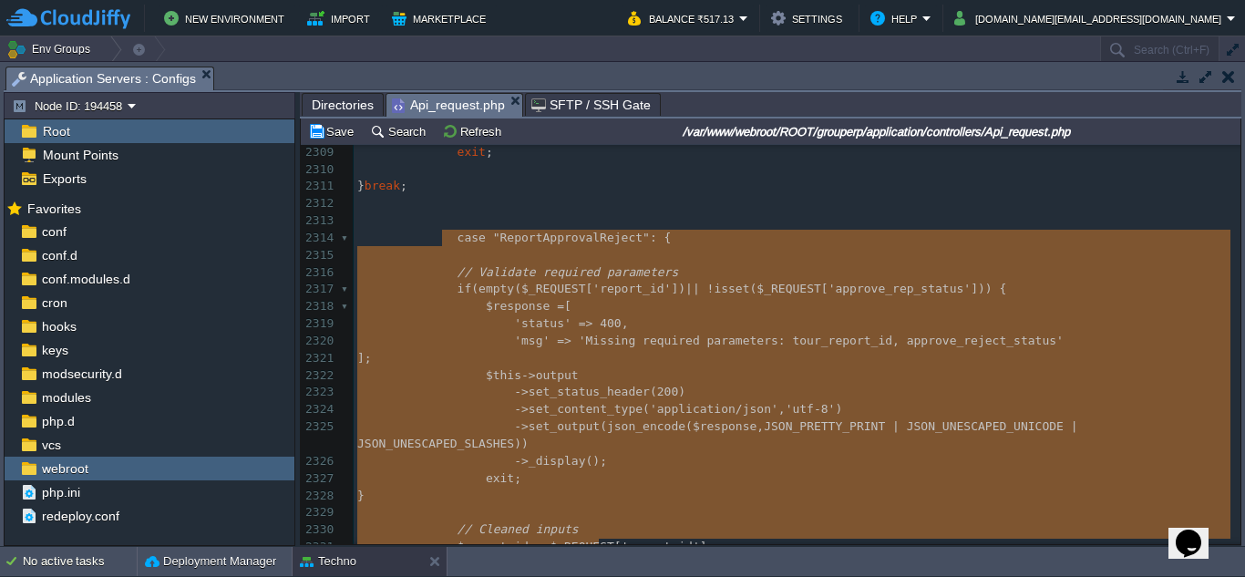
scroll to position [41764, 0]
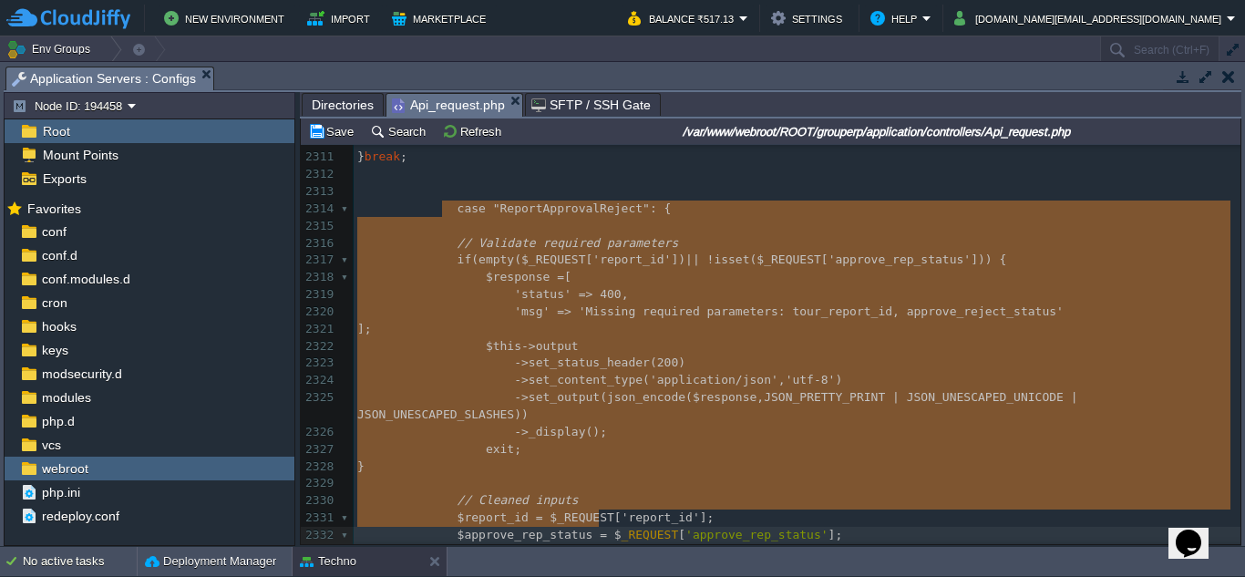
type textarea "-"
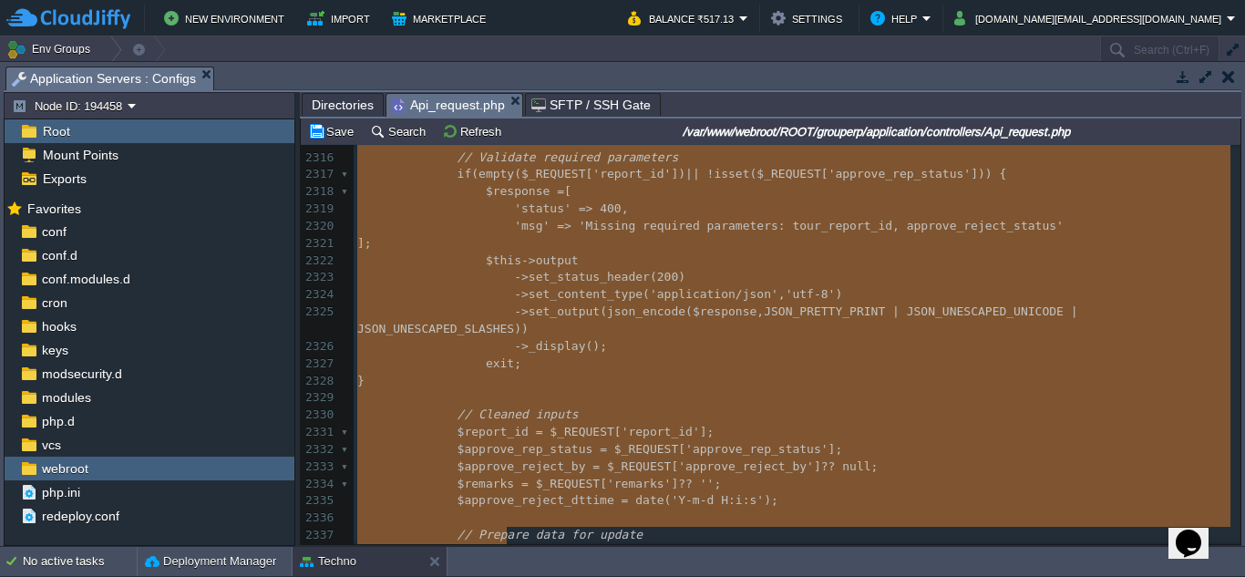
scroll to position [41953, 0]
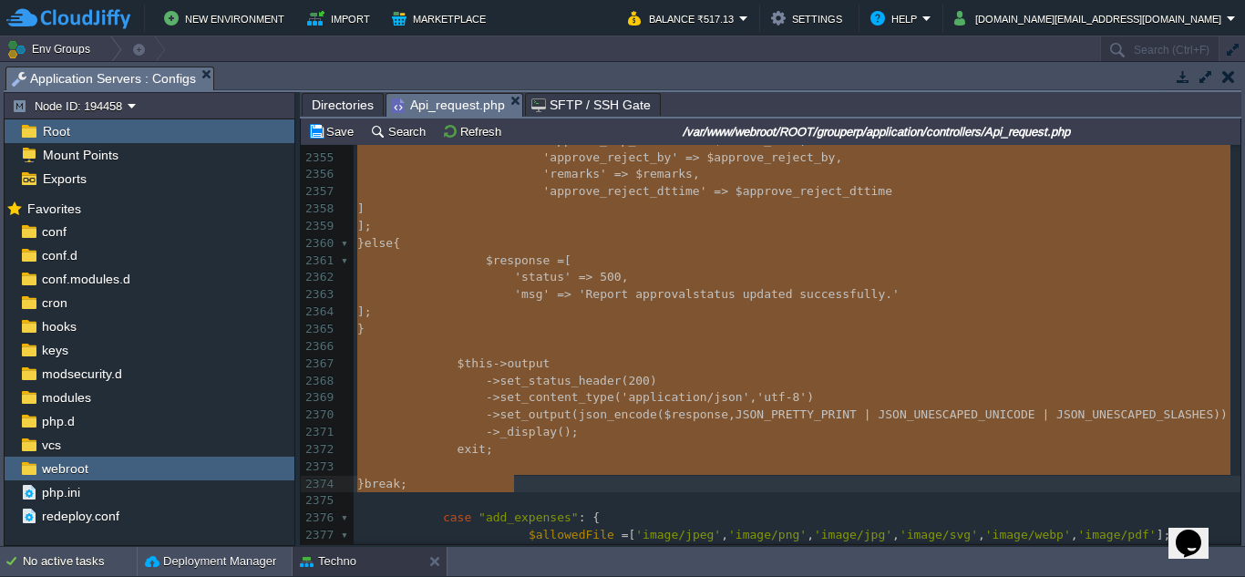
drag, startPoint x: 443, startPoint y: 242, endPoint x: 684, endPoint y: 480, distance: 338.5
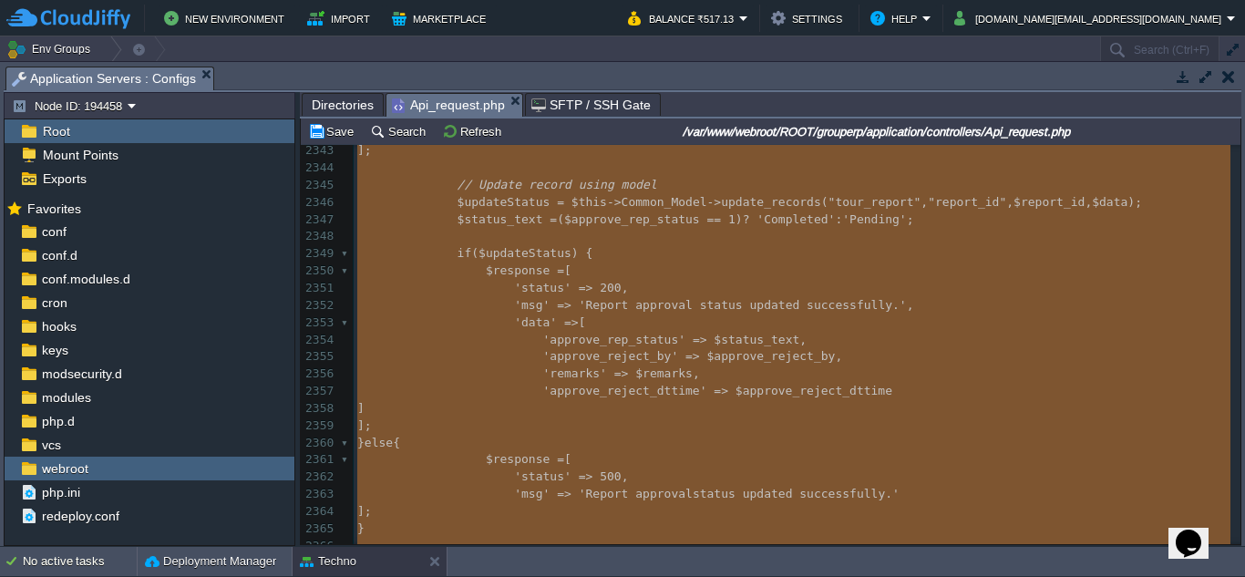
paste textarea
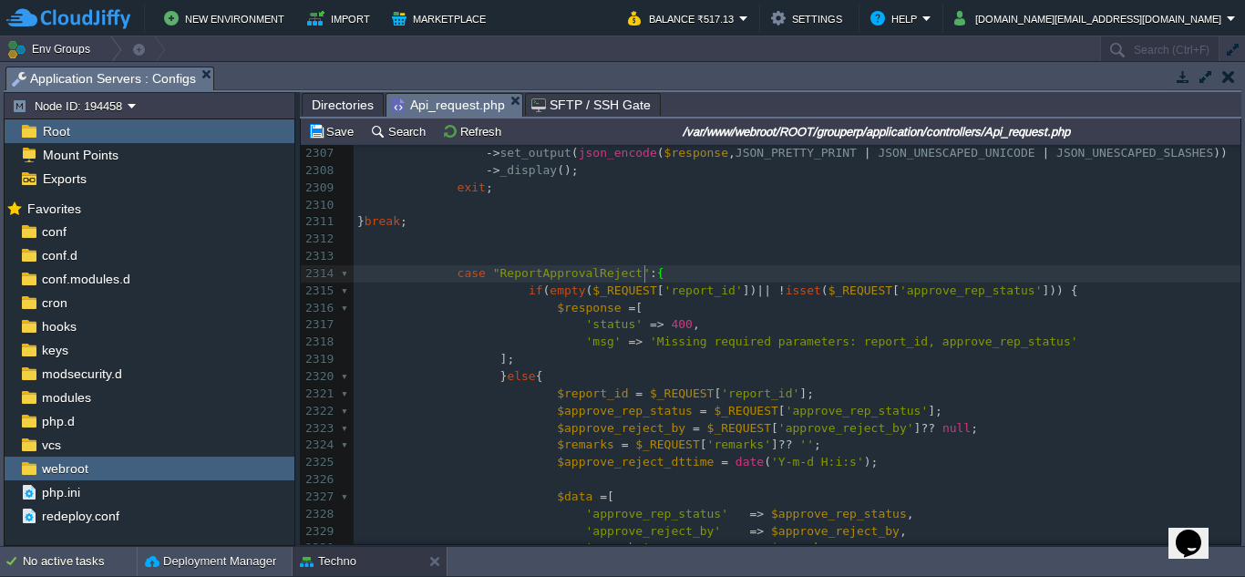
click at [479, 295] on span at bounding box center [485, 291] width 28 height 17
click at [463, 297] on div "xxxxxxxxxx 2281 'approve_reject_by' => $approve_reject_by , 2282 'remarks' => $…" at bounding box center [797, 213] width 887 height 1031
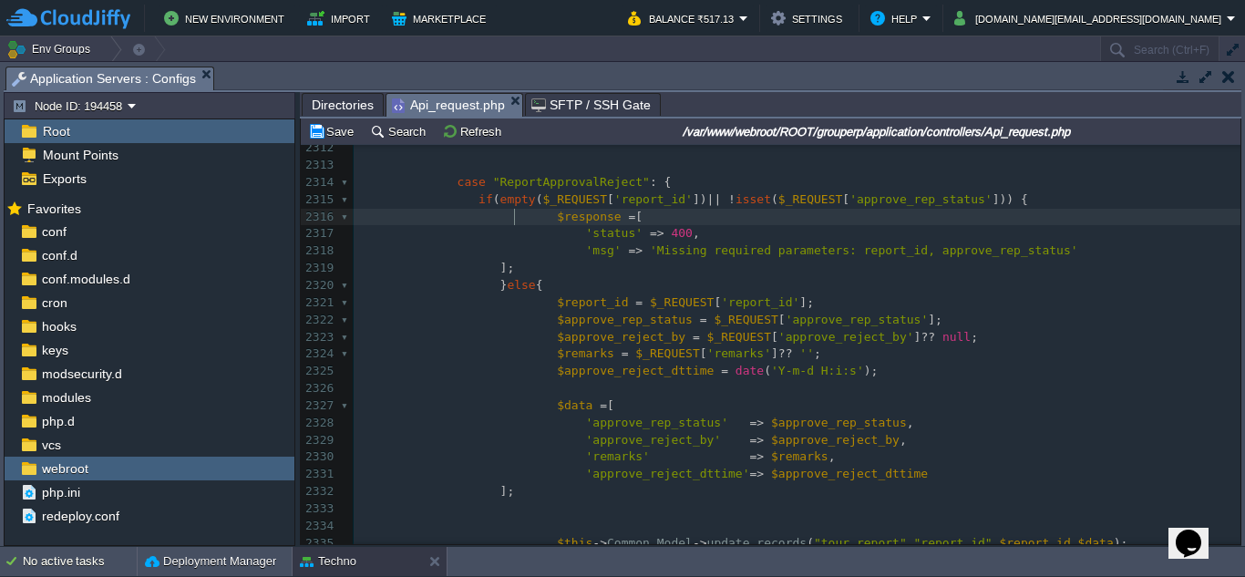
click at [512, 219] on span at bounding box center [457, 217] width 200 height 14
drag, startPoint x: 537, startPoint y: 221, endPoint x: 496, endPoint y: 222, distance: 41.0
drag, startPoint x: 563, startPoint y: 236, endPoint x: 516, endPoint y: 233, distance: 47.6
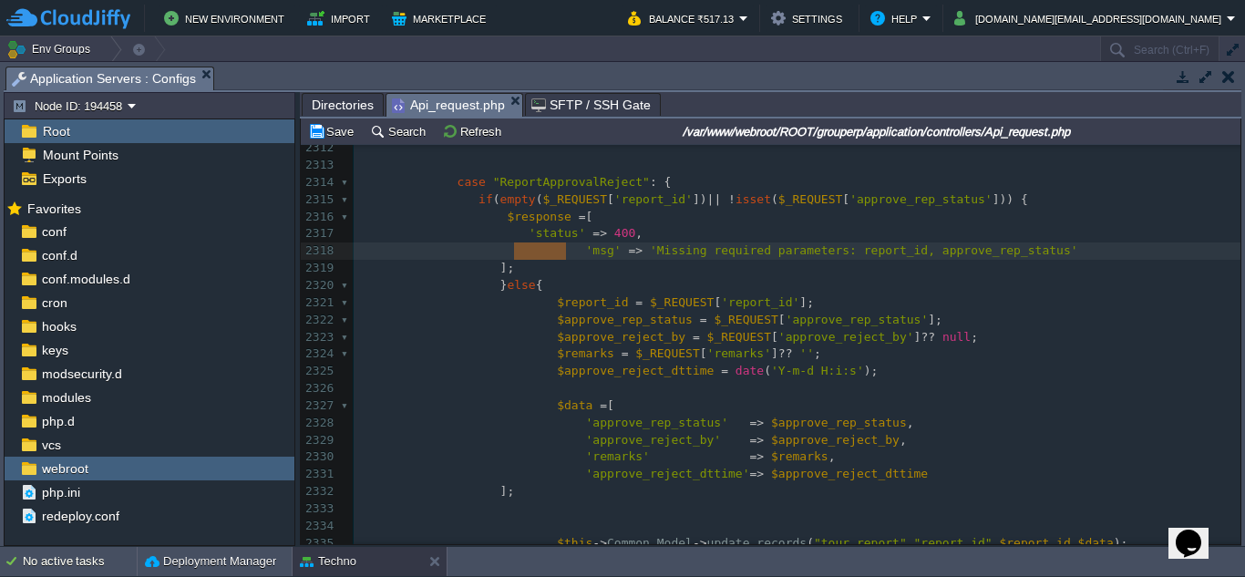
drag, startPoint x: 566, startPoint y: 253, endPoint x: 512, endPoint y: 249, distance: 53.9
drag, startPoint x: 535, startPoint y: 272, endPoint x: 502, endPoint y: 271, distance: 32.8
drag, startPoint x: 511, startPoint y: 294, endPoint x: 472, endPoint y: 293, distance: 38.3
drag, startPoint x: 514, startPoint y: 290, endPoint x: 466, endPoint y: 285, distance: 48.5
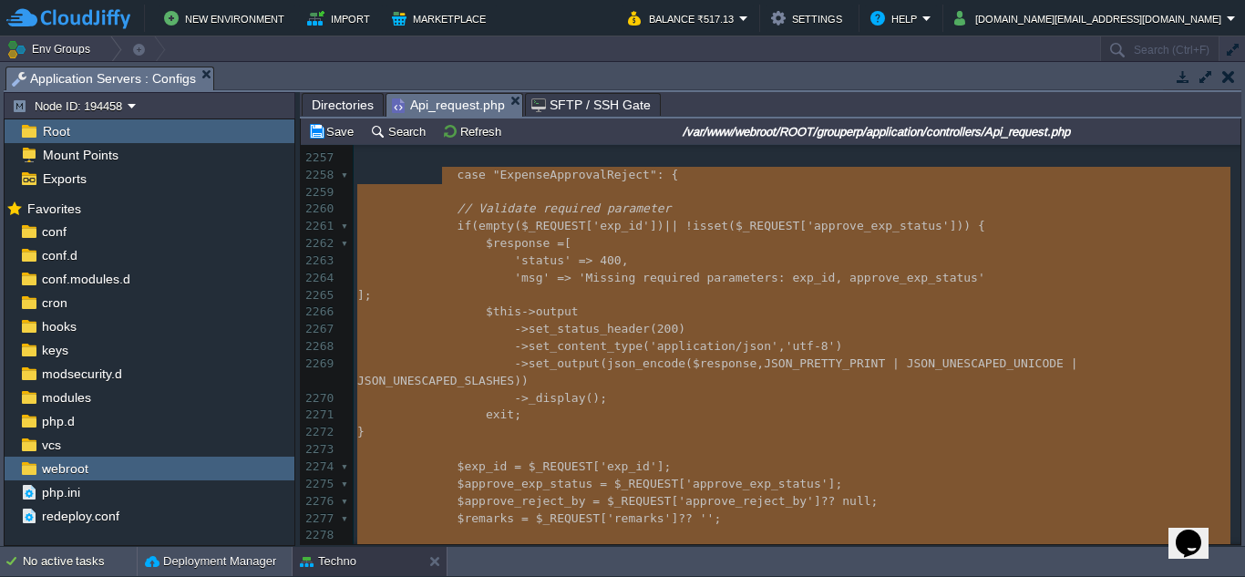
scroll to position [40853, 0]
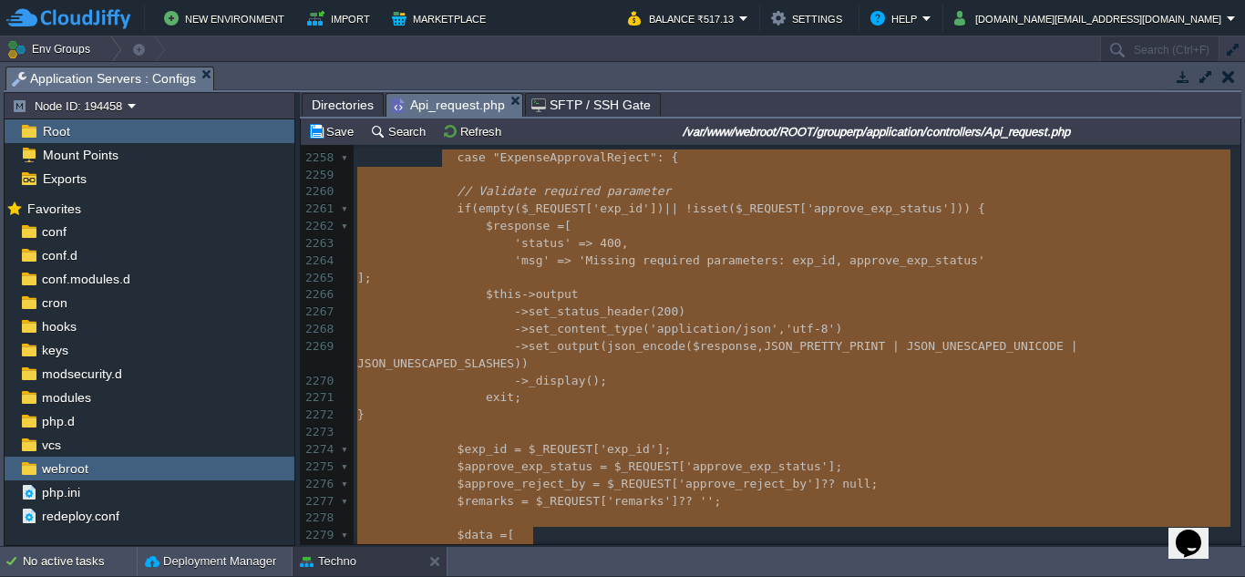
type textarea "-"
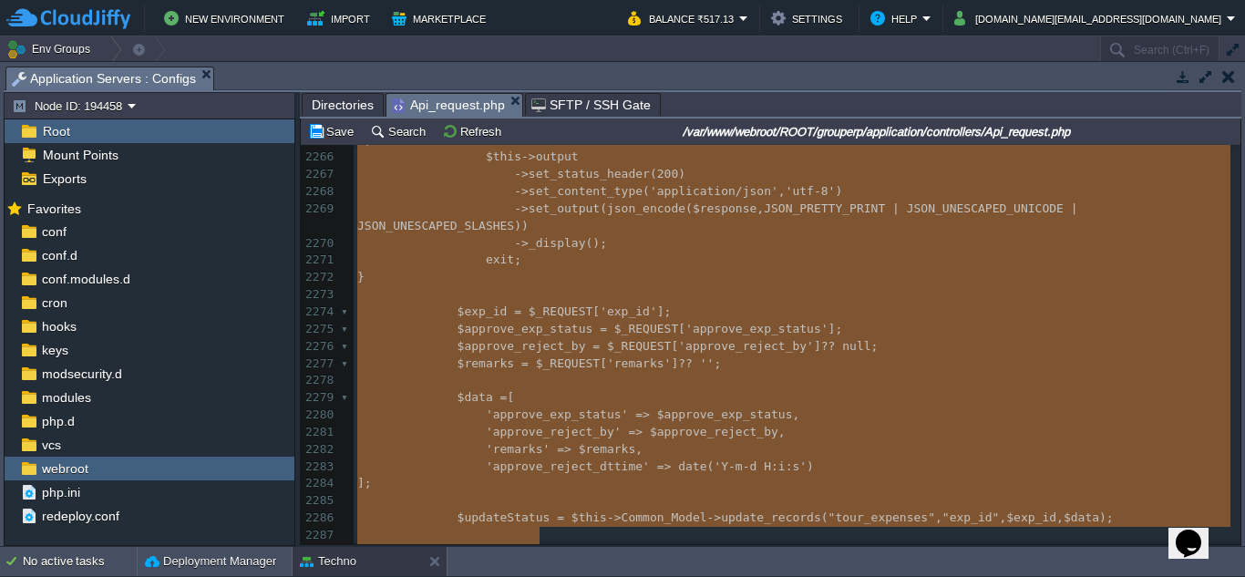
scroll to position [41008, 0]
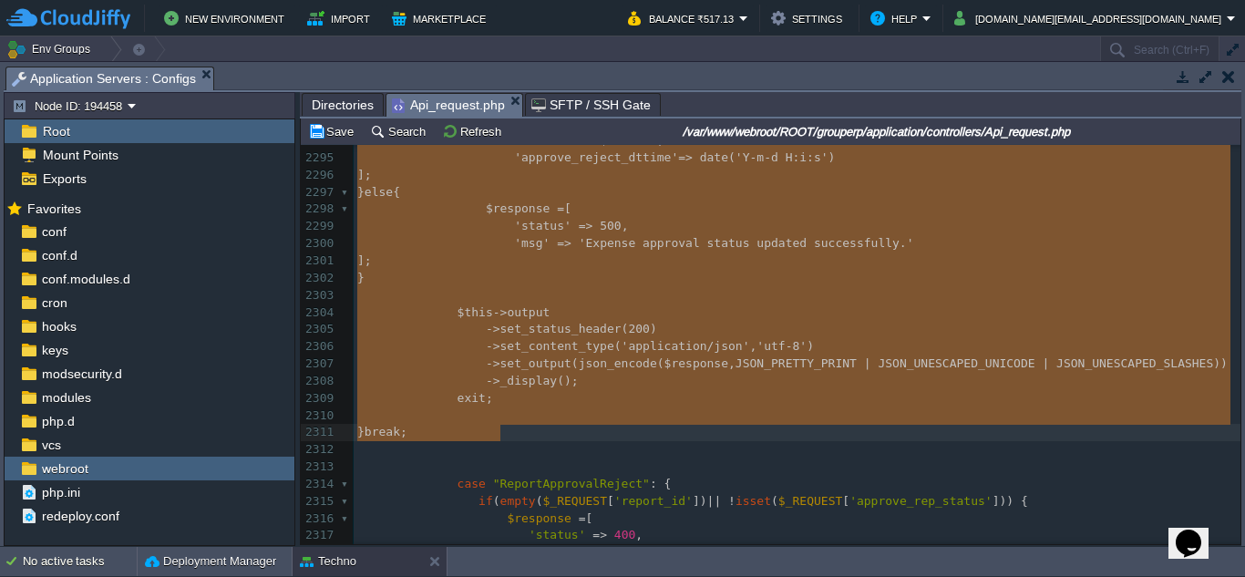
drag, startPoint x: 444, startPoint y: 228, endPoint x: 559, endPoint y: 439, distance: 240.7
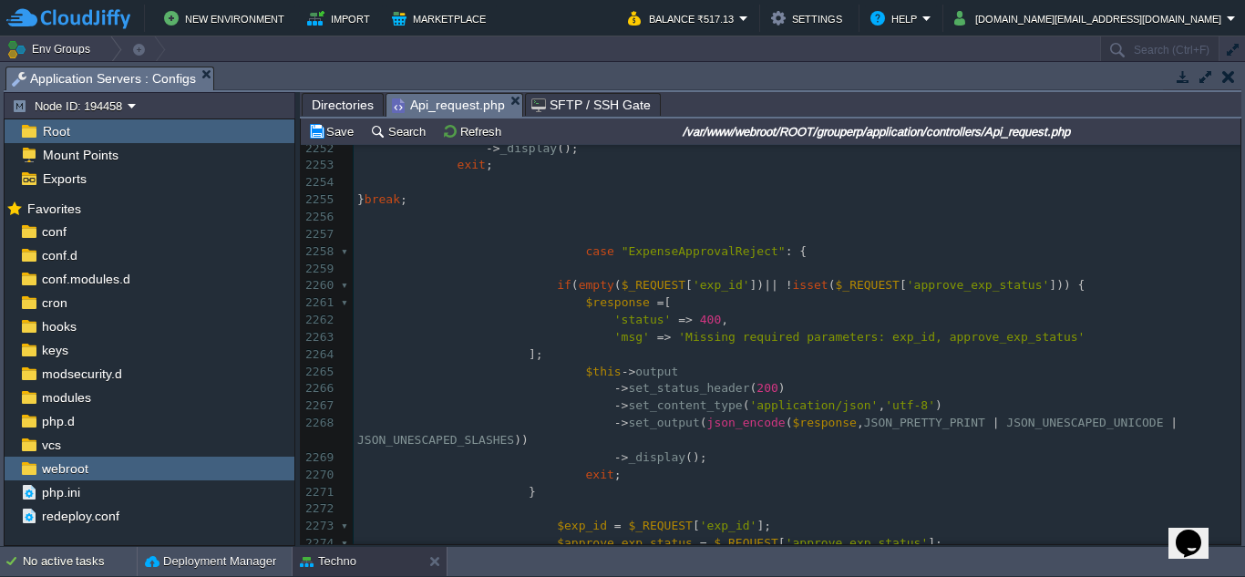
click at [505, 257] on span at bounding box center [515, 251] width 28 height 17
type textarea "c"
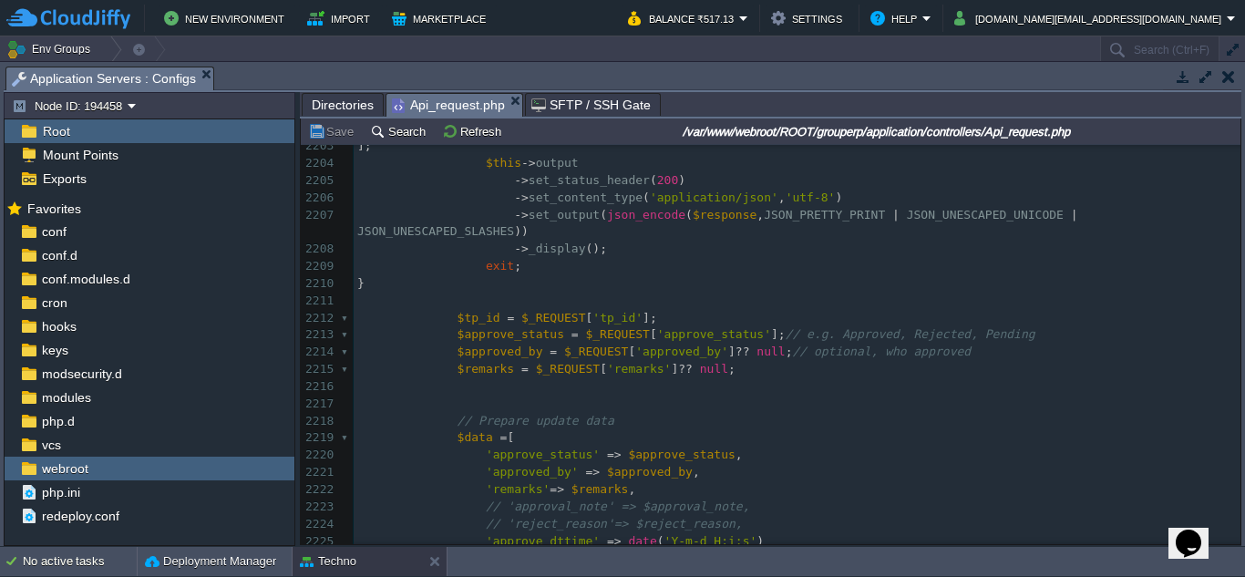
scroll to position [39938, 0]
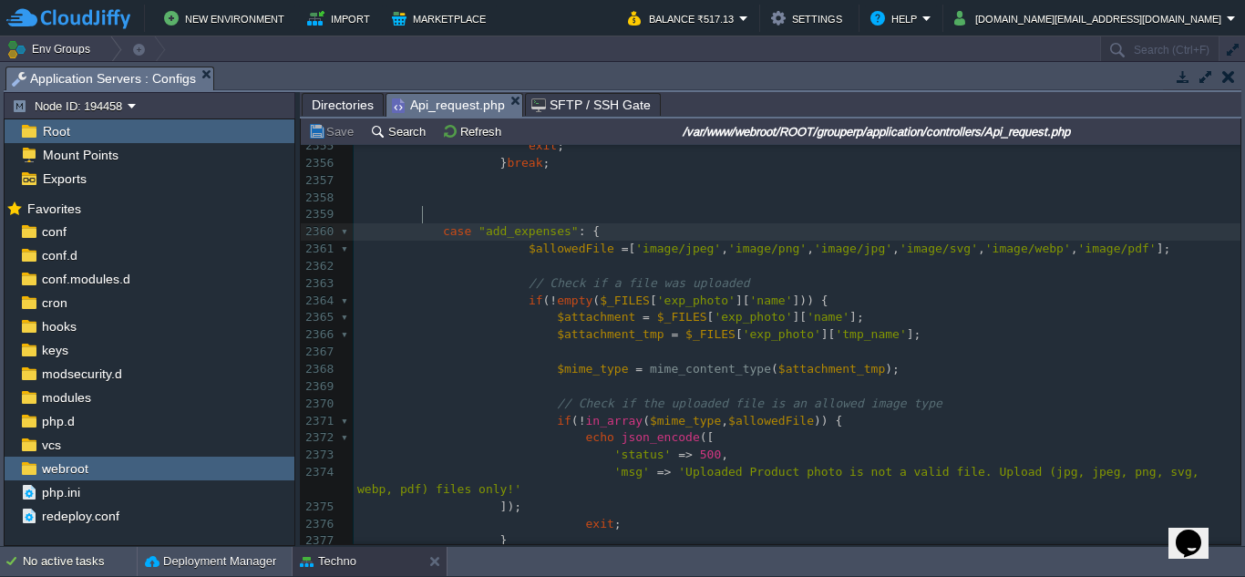
click at [419, 224] on span at bounding box center [400, 231] width 86 height 14
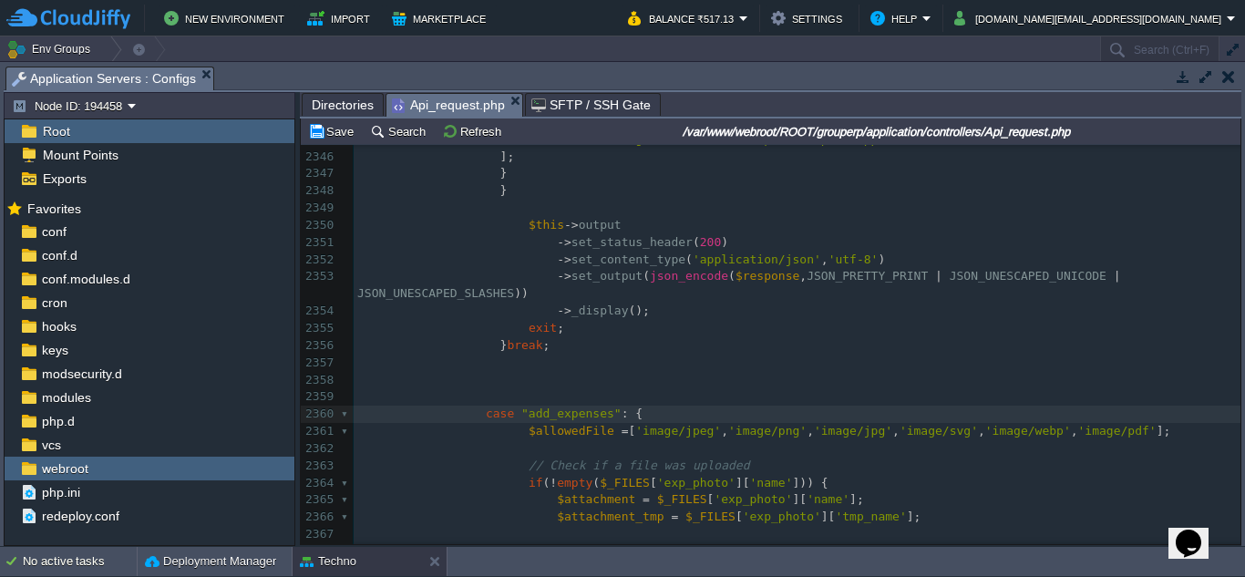
click at [892, 355] on pre at bounding box center [797, 363] width 887 height 17
